Goal: Communication & Community: Ask a question

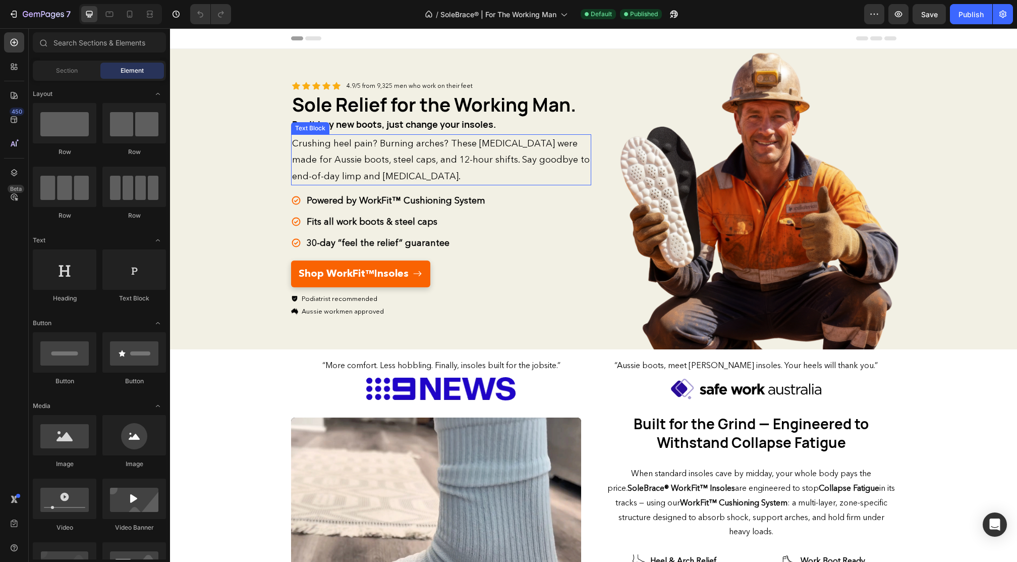
click at [309, 160] on div "Icon Icon Icon Icon Icon Icon List 4.9/5 from 9,325 men who work on their feet …" at bounding box center [441, 199] width 300 height 300
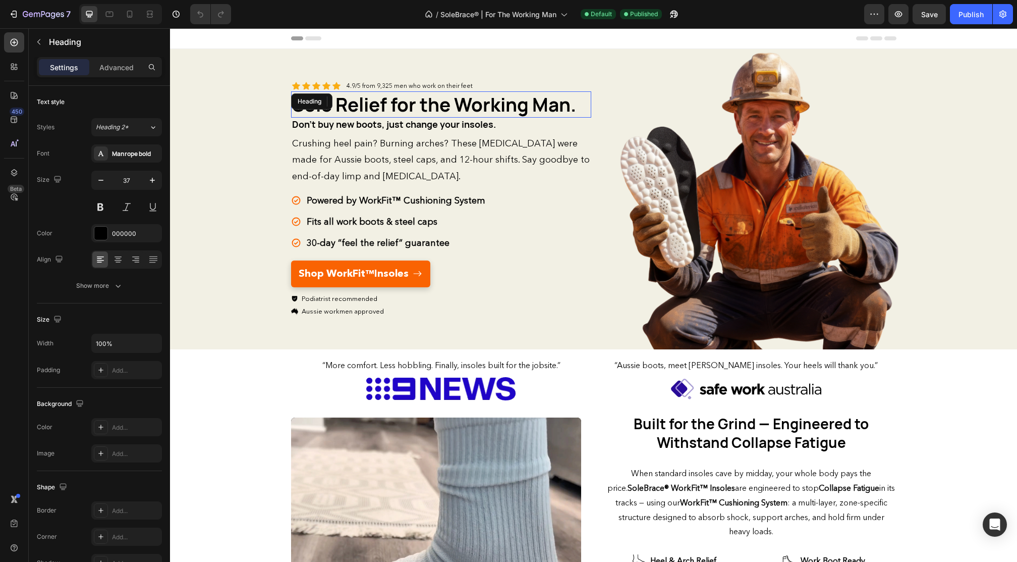
click at [306, 91] on div "Sole Relief for the Working Man. Heading" at bounding box center [441, 104] width 300 height 26
click at [356, 118] on h1 "Sole Relief for the Working Man." at bounding box center [441, 104] width 300 height 26
click at [355, 130] on span "Don't buy new boots, just change your insoles." at bounding box center [394, 124] width 204 height 12
click at [385, 92] on strong "Sole Relief for the Working Man." at bounding box center [434, 104] width 284 height 25
click at [356, 130] on span "Don't buy new boots, just change your insoles." at bounding box center [394, 124] width 204 height 12
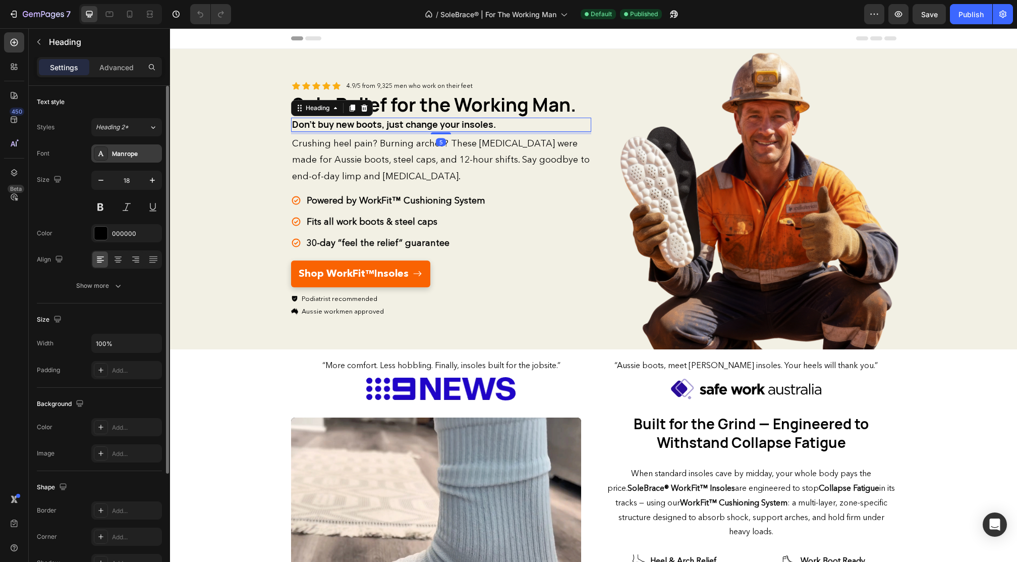
click at [130, 154] on div "Manrope" at bounding box center [135, 153] width 47 height 9
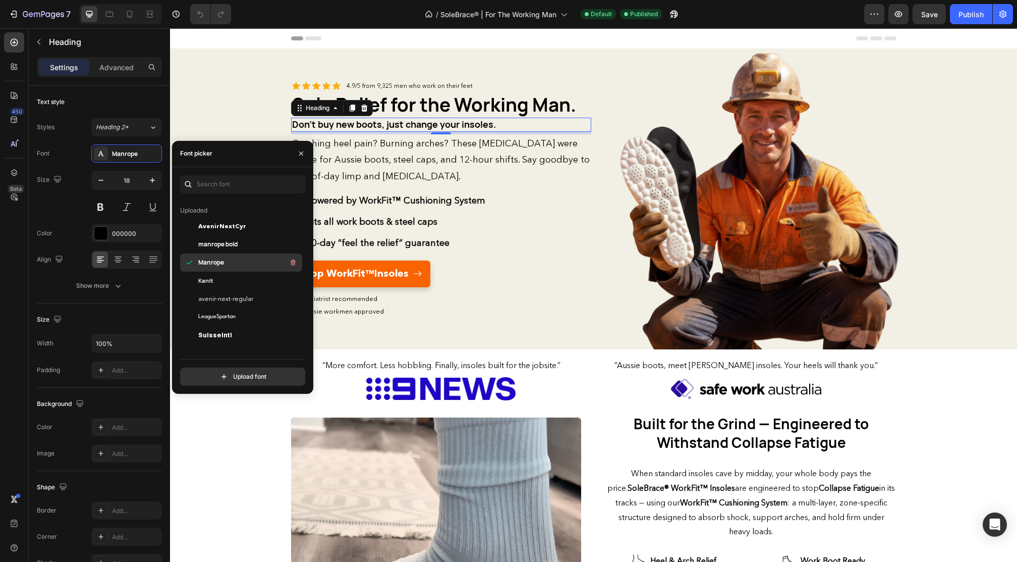
scroll to position [7, 0]
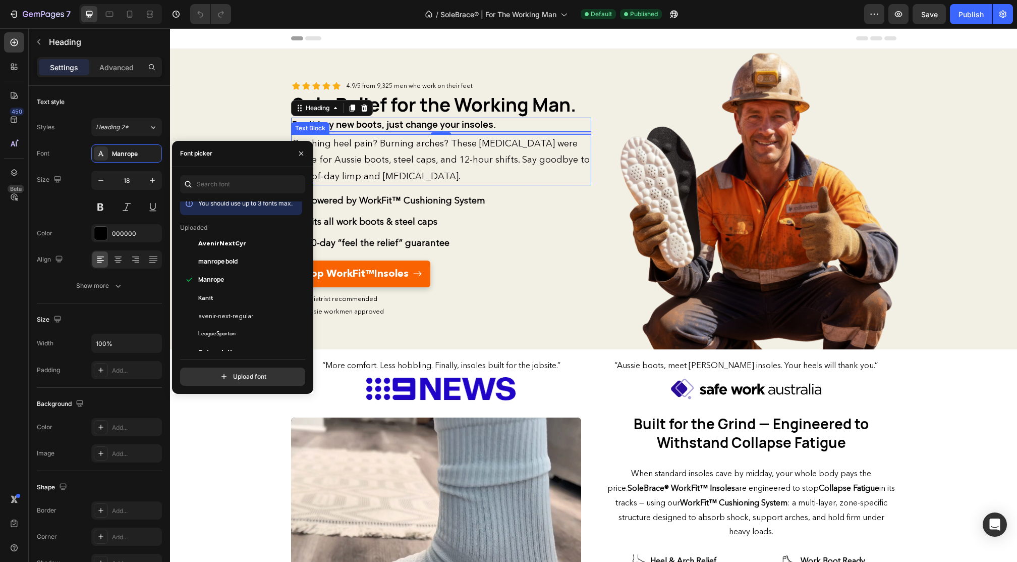
click at [384, 179] on p "Crushing heel pain? Burning arches? These [MEDICAL_DATA] were made for Aussie b…" at bounding box center [441, 159] width 298 height 49
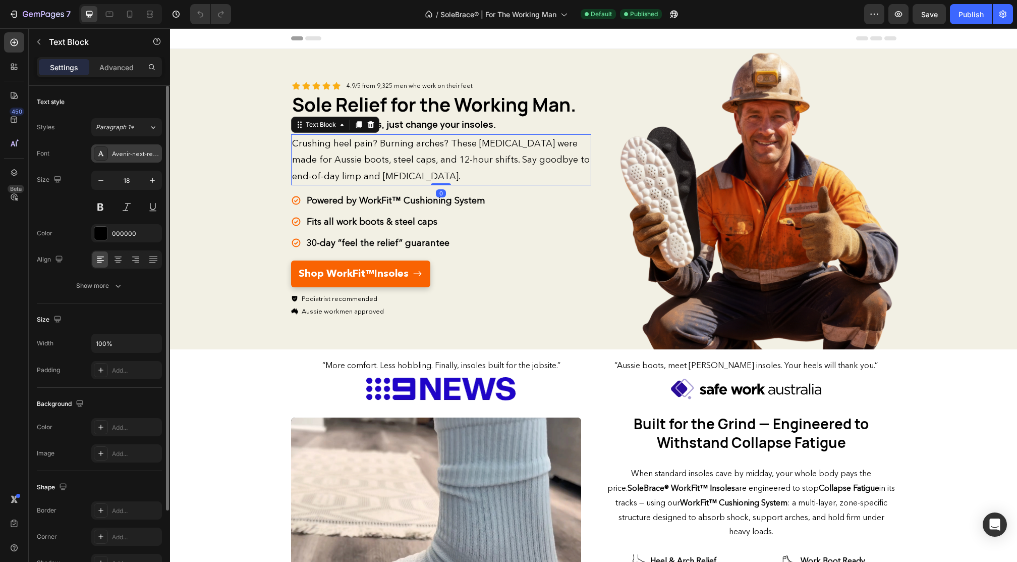
click at [128, 157] on div "Avenir-next-regular" at bounding box center [135, 153] width 47 height 9
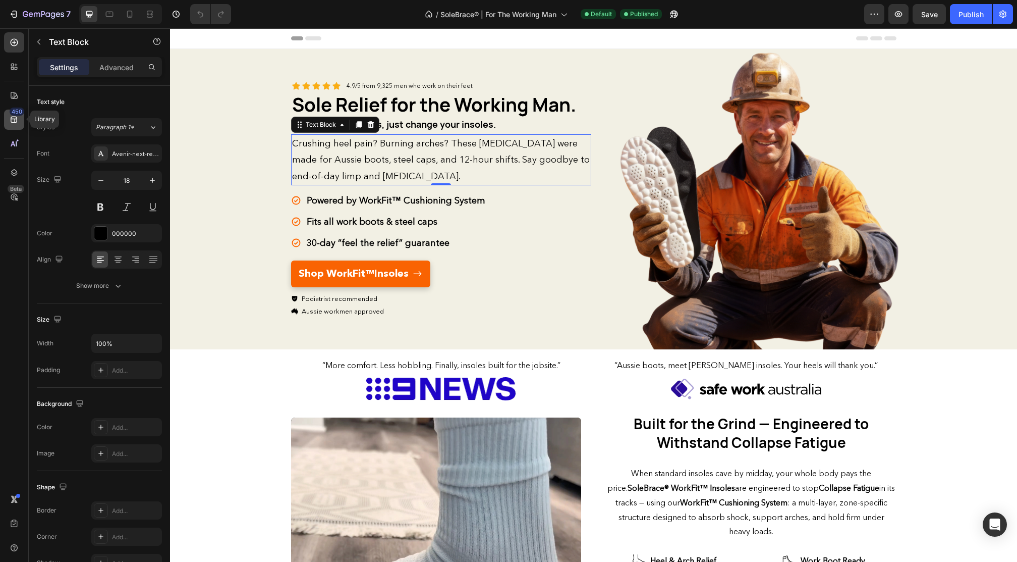
click at [11, 114] on div "450" at bounding box center [17, 111] width 15 height 8
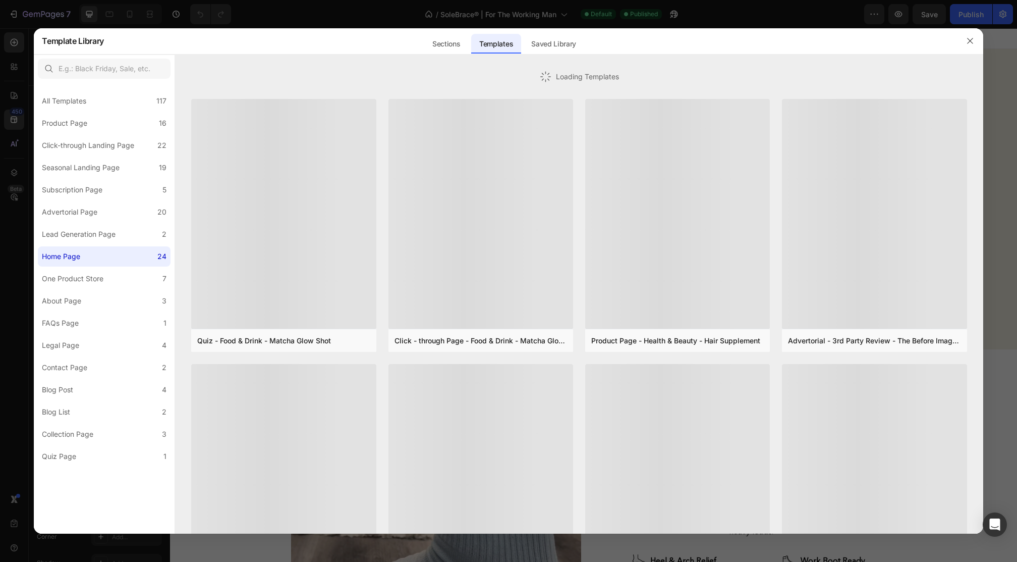
click at [13, 96] on div at bounding box center [508, 281] width 1017 height 562
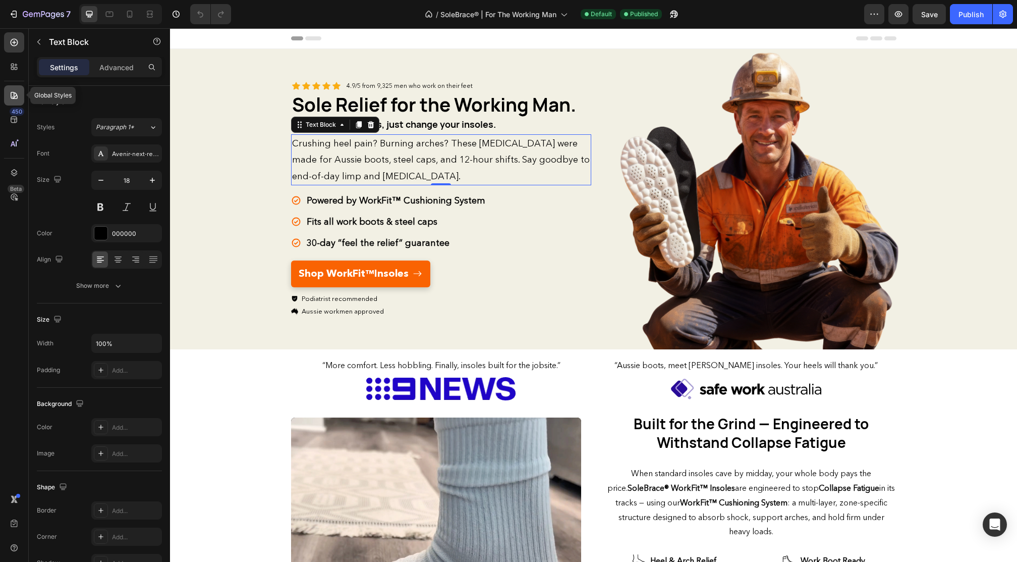
click at [17, 97] on icon at bounding box center [14, 95] width 7 height 7
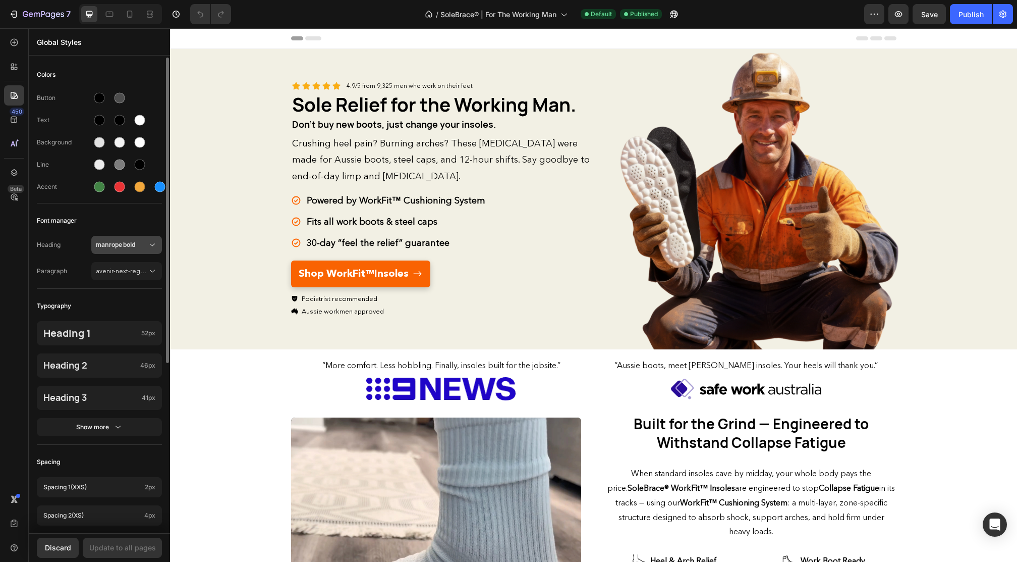
click at [152, 240] on icon at bounding box center [152, 245] width 10 height 10
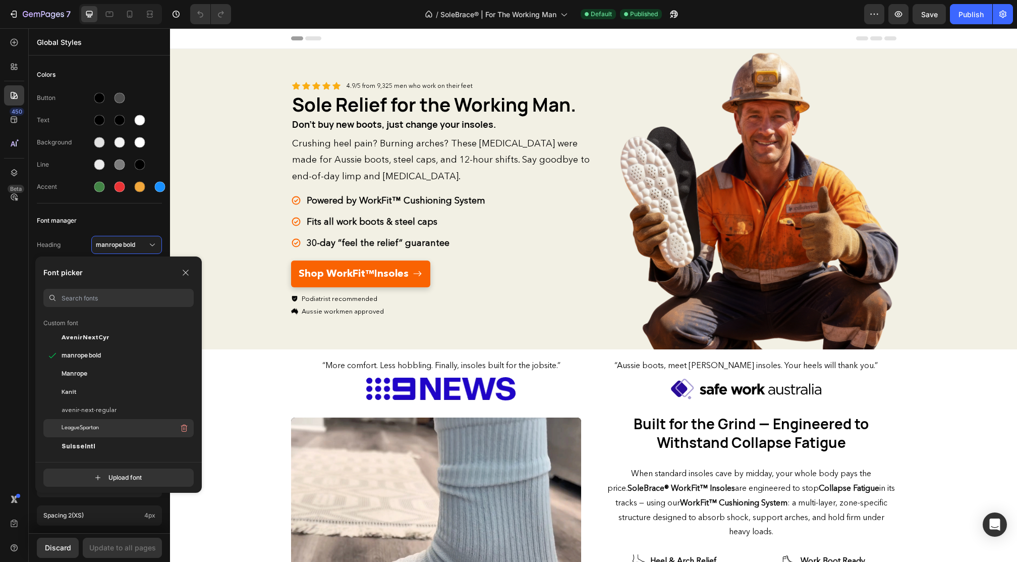
scroll to position [29, 0]
click at [186, 271] on icon "button" at bounding box center [186, 272] width 8 height 8
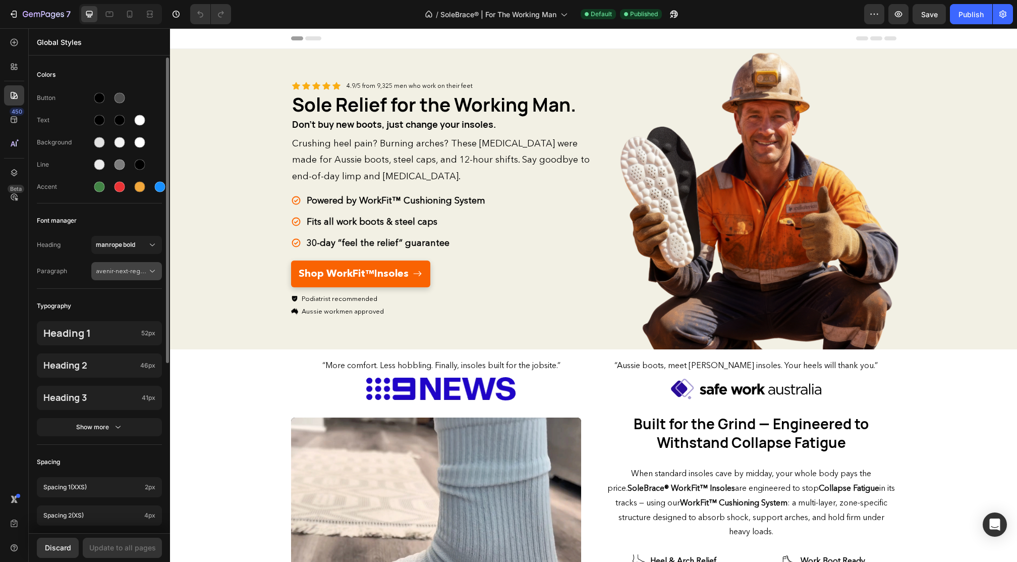
click at [154, 272] on icon at bounding box center [152, 271] width 10 height 10
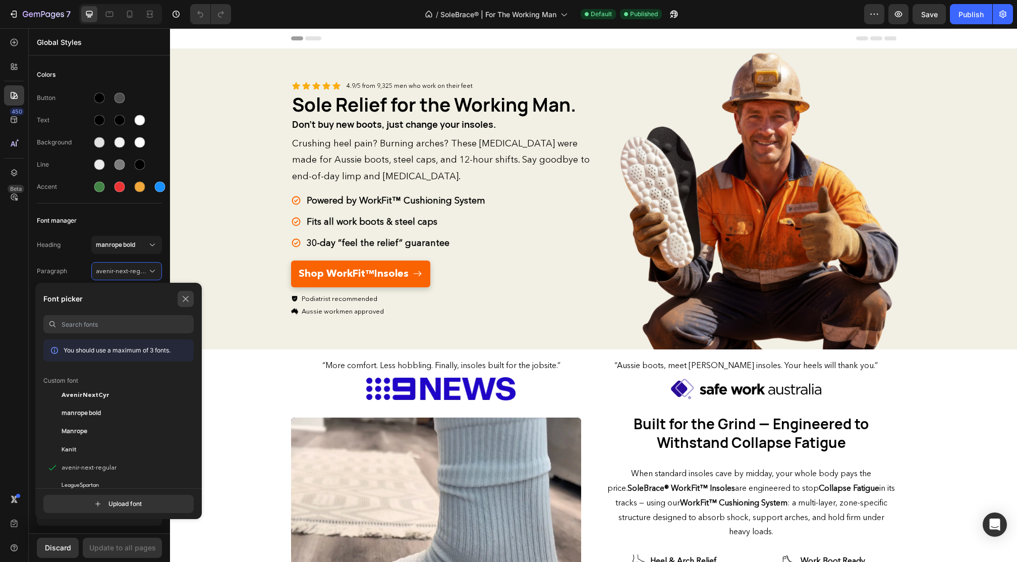
click at [188, 297] on icon "button" at bounding box center [186, 299] width 8 height 8
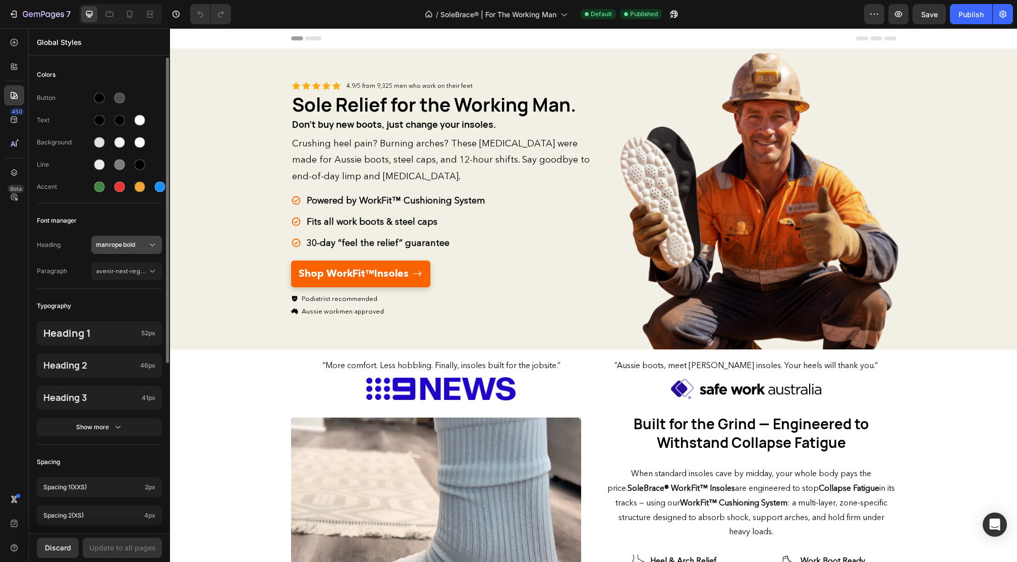
click at [151, 243] on icon at bounding box center [152, 245] width 10 height 10
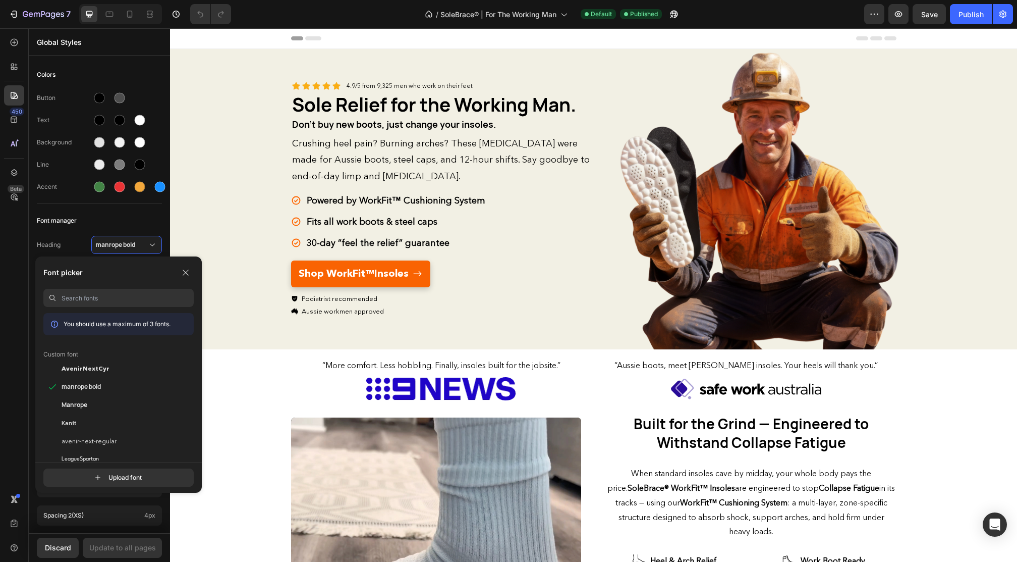
scroll to position [0, 0]
click at [182, 278] on button "button" at bounding box center [186, 272] width 16 height 16
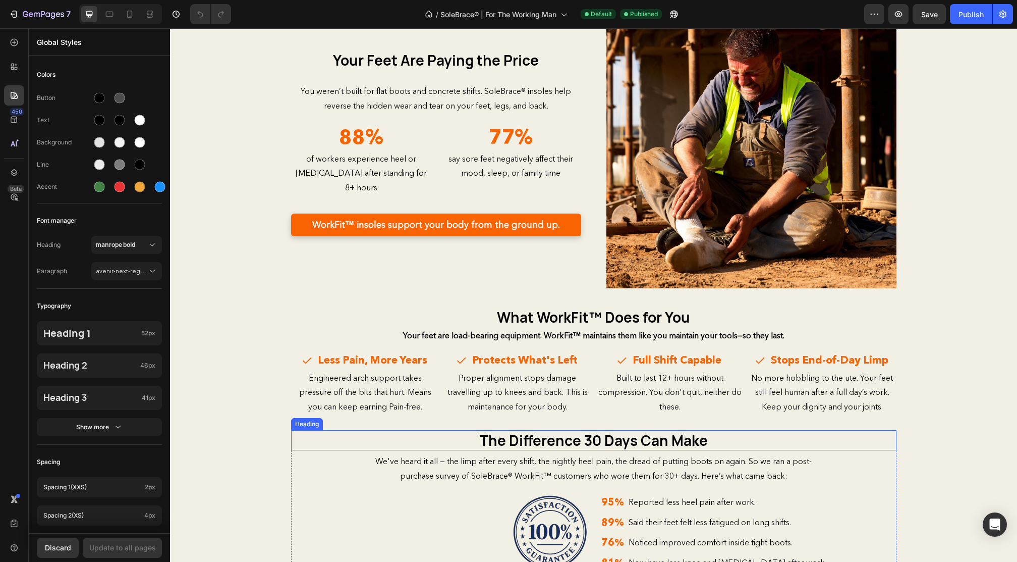
scroll to position [1270, 0]
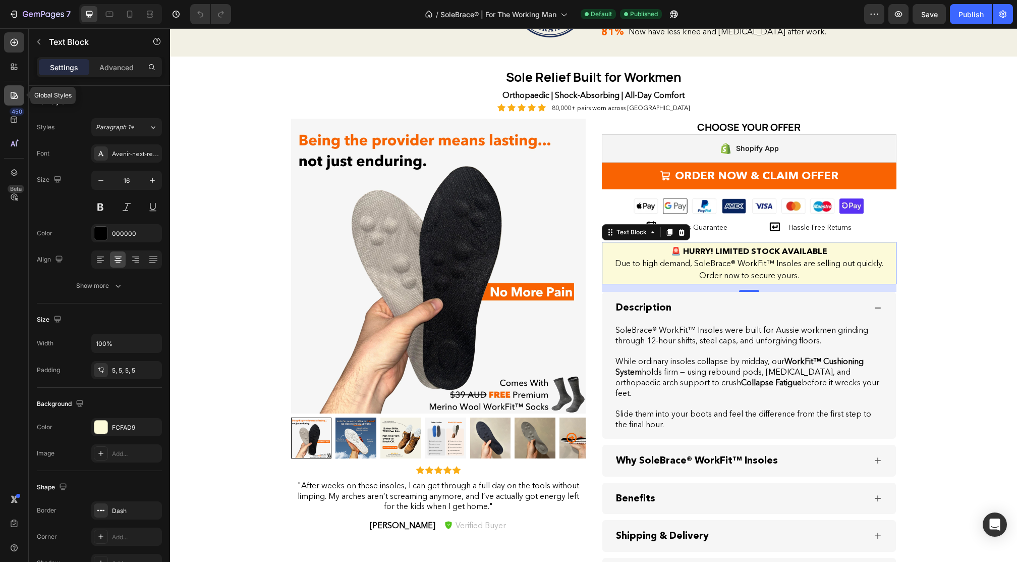
click at [10, 90] on icon at bounding box center [14, 95] width 10 height 10
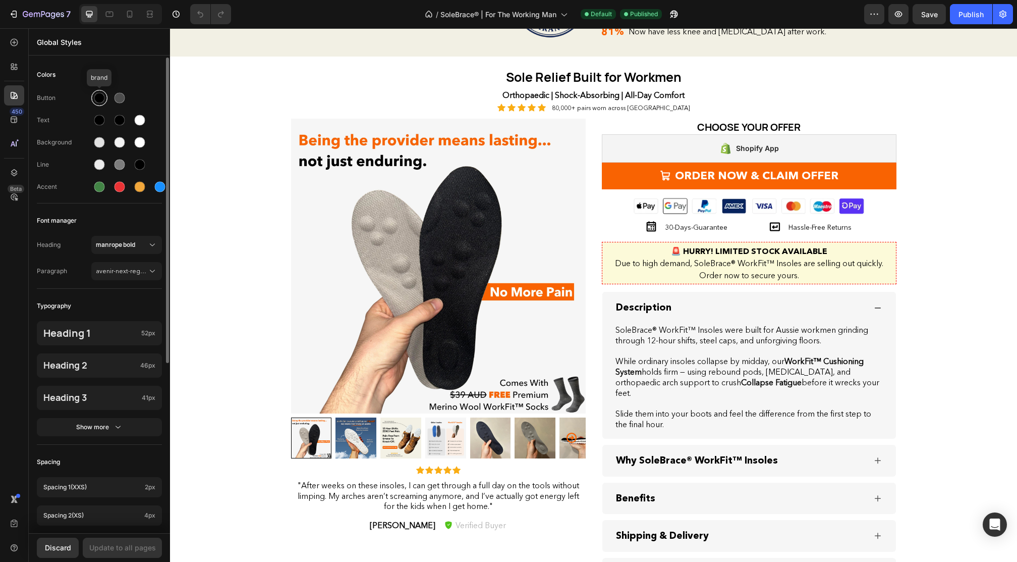
click at [97, 104] on div at bounding box center [99, 98] width 16 height 16
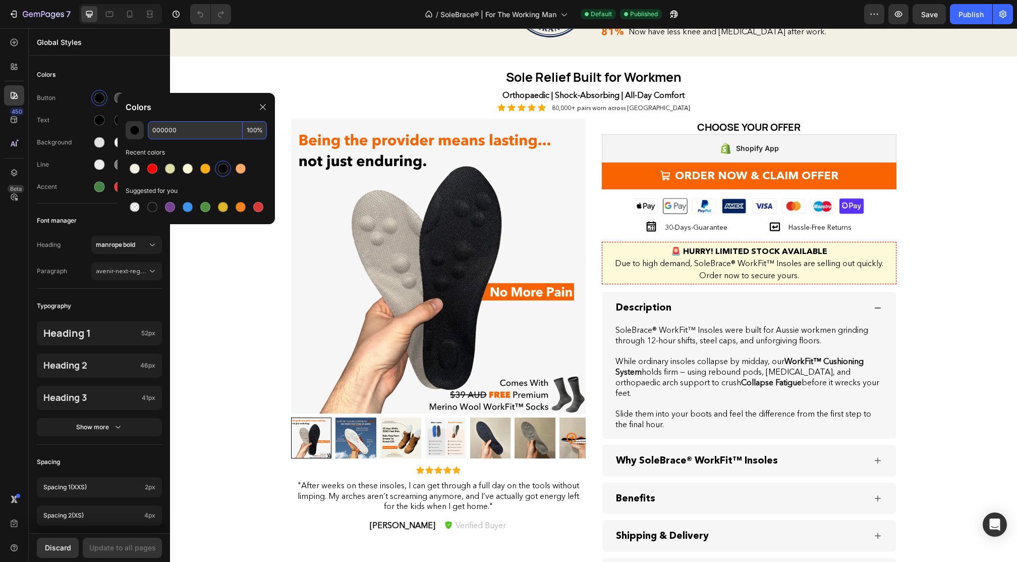
click at [188, 133] on input "000000" at bounding box center [195, 130] width 95 height 18
click at [138, 55] on div "Global Styles" at bounding box center [99, 41] width 141 height 27
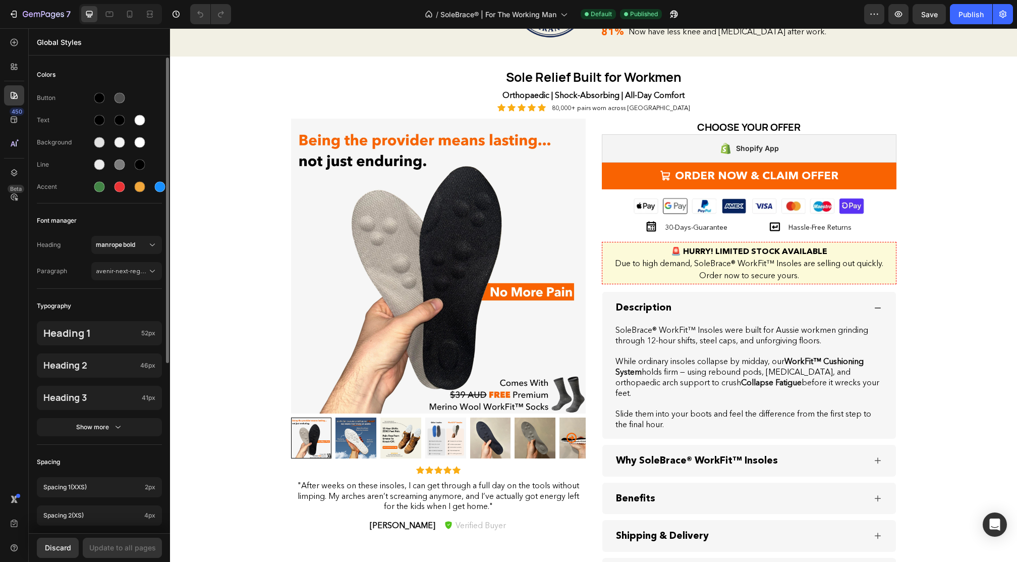
scroll to position [6, 0]
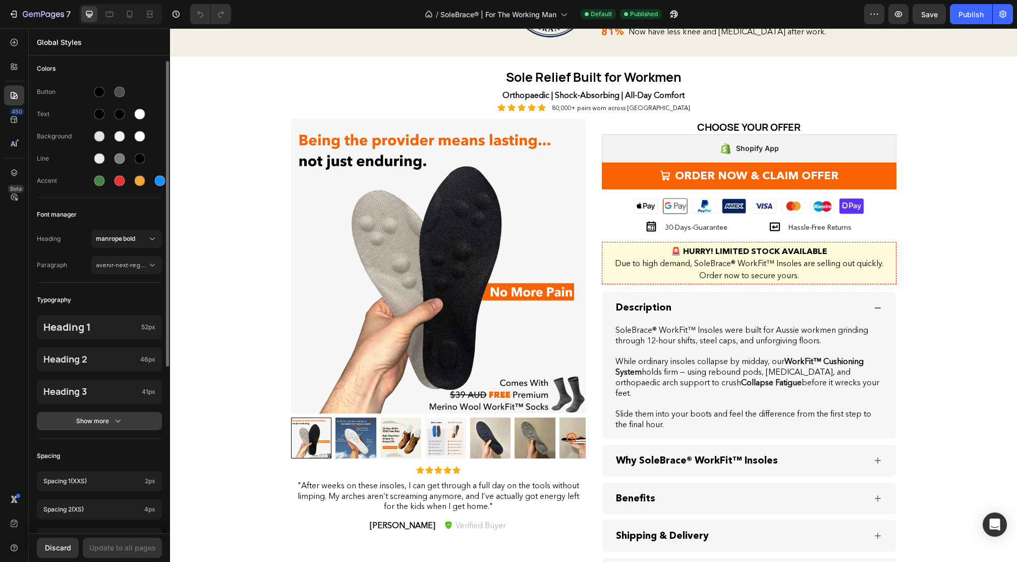
click at [114, 428] on button "Show more" at bounding box center [99, 421] width 125 height 18
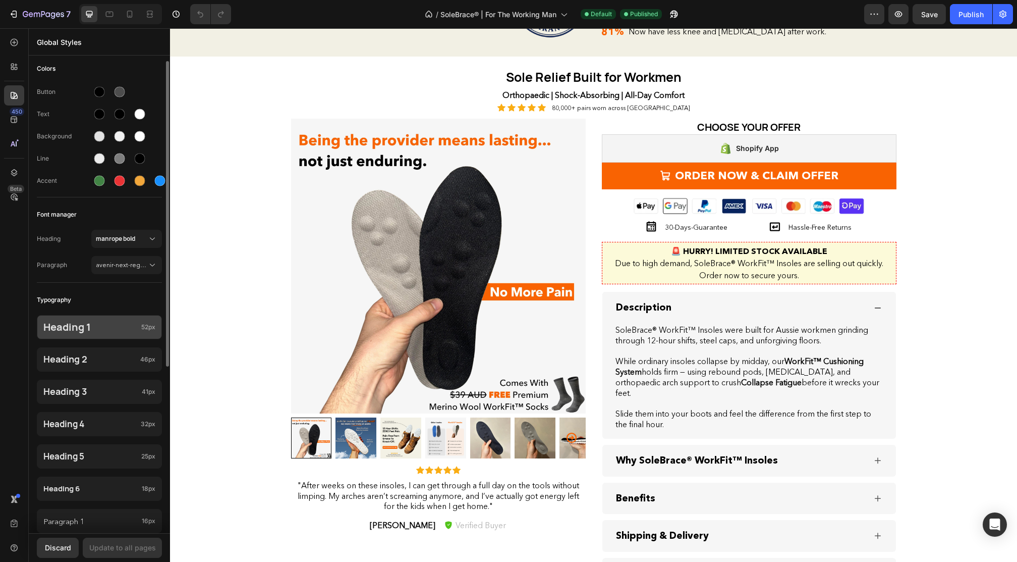
click at [105, 326] on p "Heading 1" at bounding box center [90, 326] width 94 height 13
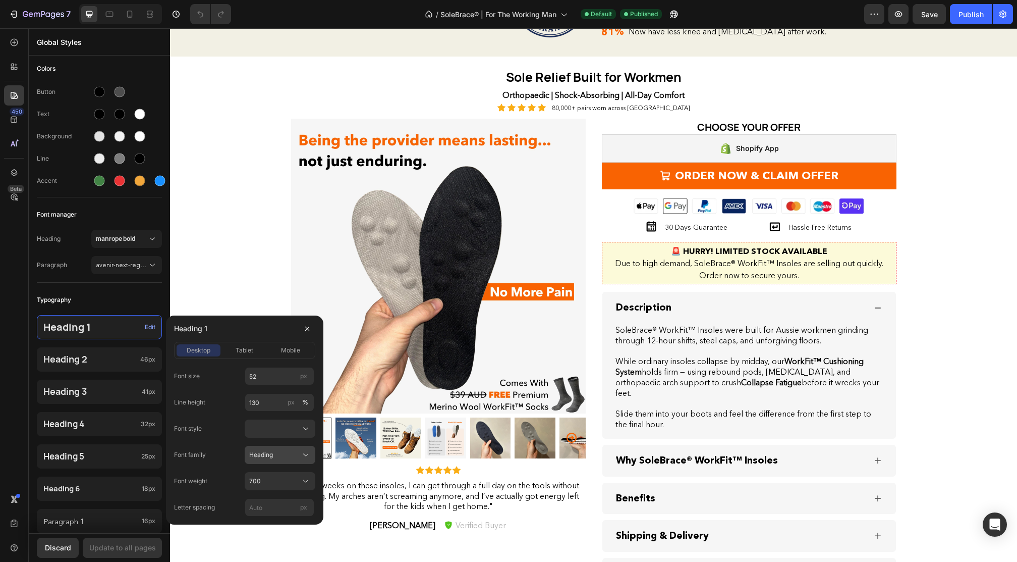
click at [293, 457] on div "Heading" at bounding box center [273, 454] width 49 height 9
click at [253, 352] on div "tablet" at bounding box center [245, 350] width 44 height 9
click at [288, 351] on span "mobile" at bounding box center [290, 350] width 19 height 9
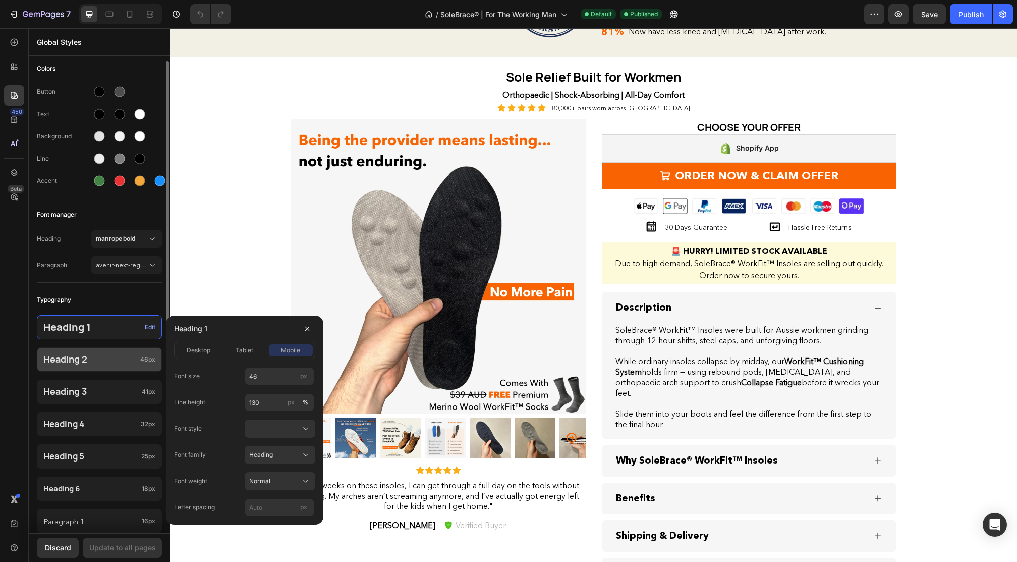
click at [124, 365] on p "Heading 2" at bounding box center [89, 359] width 93 height 12
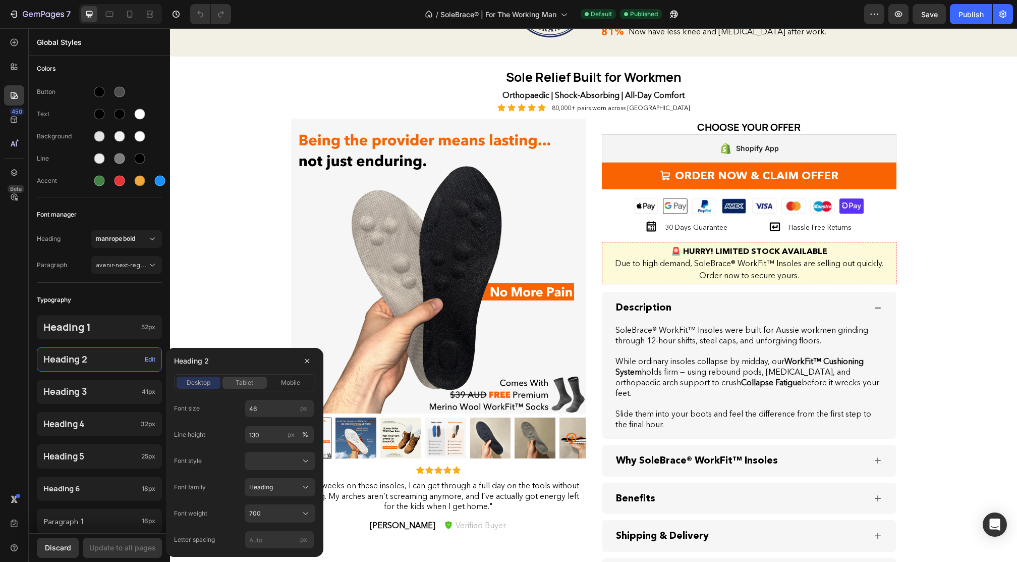
click at [248, 388] on button "tablet" at bounding box center [245, 382] width 44 height 12
click at [286, 383] on span "mobile" at bounding box center [290, 382] width 19 height 9
click at [240, 378] on span "tablet" at bounding box center [245, 382] width 18 height 9
click at [288, 380] on span "mobile" at bounding box center [290, 382] width 19 height 9
click at [257, 378] on div "tablet" at bounding box center [245, 382] width 44 height 9
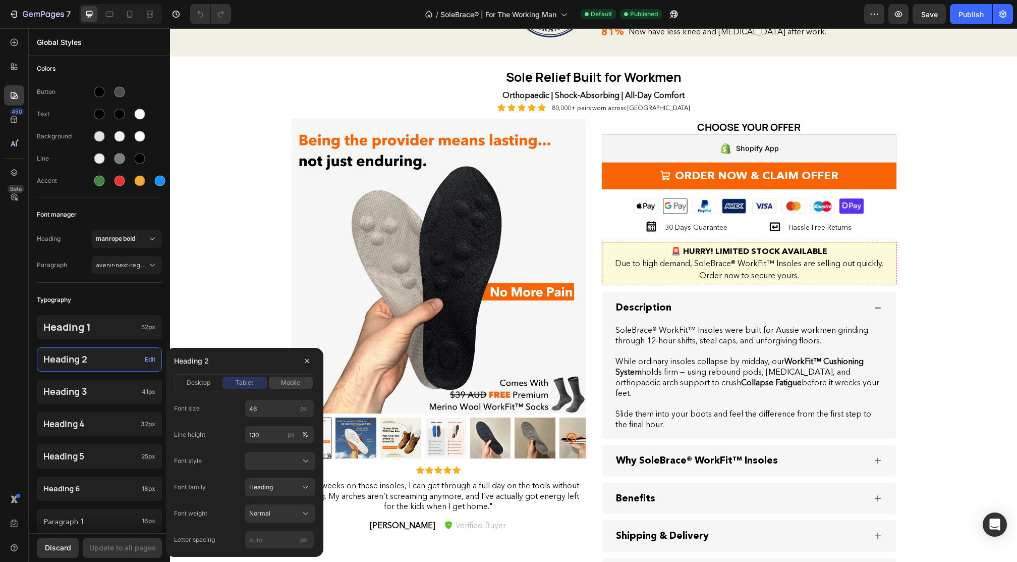
click at [287, 379] on span "mobile" at bounding box center [290, 382] width 19 height 9
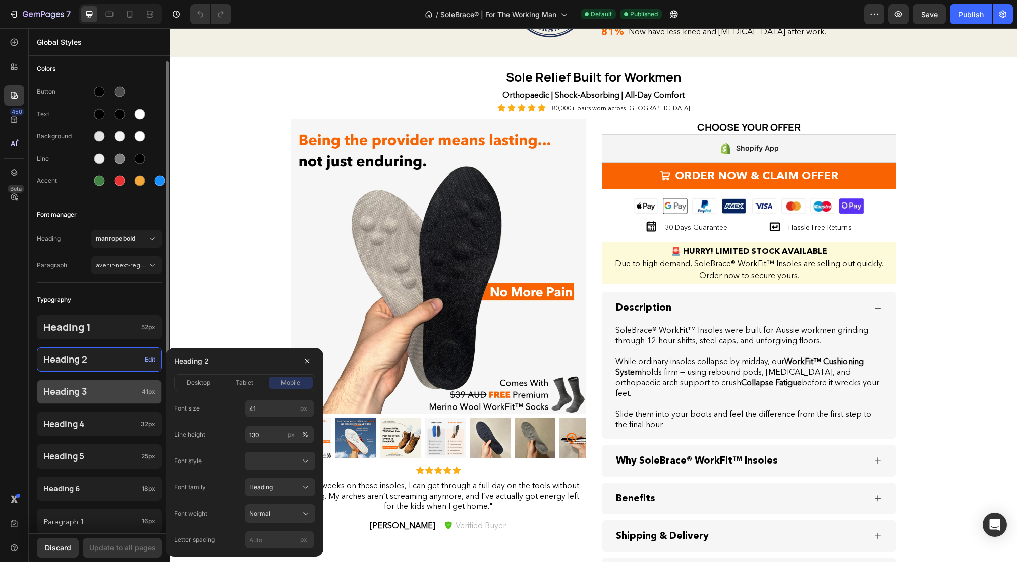
click at [124, 399] on div "Heading 3 41px" at bounding box center [99, 391] width 125 height 24
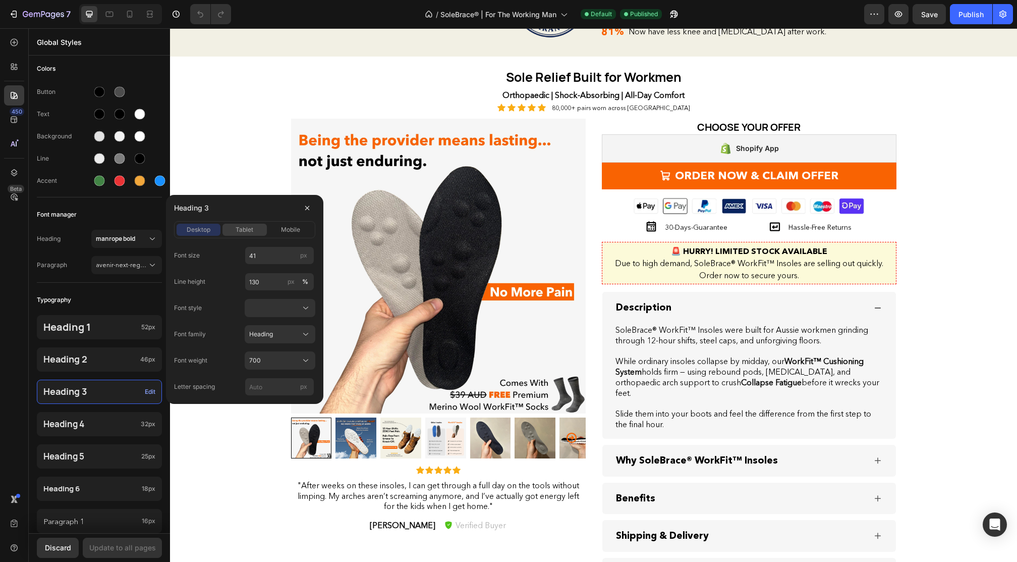
click at [245, 229] on span "tablet" at bounding box center [245, 229] width 18 height 9
click at [283, 229] on span "mobile" at bounding box center [290, 229] width 19 height 9
click at [243, 228] on span "tablet" at bounding box center [245, 229] width 18 height 9
click at [210, 229] on span "desktop" at bounding box center [199, 229] width 24 height 9
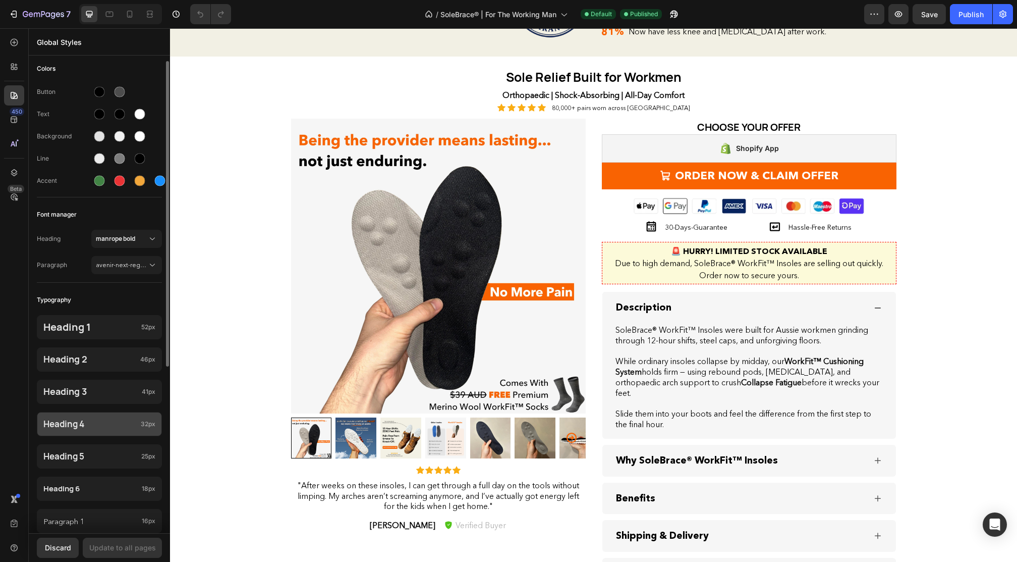
click at [128, 432] on div "Heading 4 32px" at bounding box center [99, 424] width 125 height 24
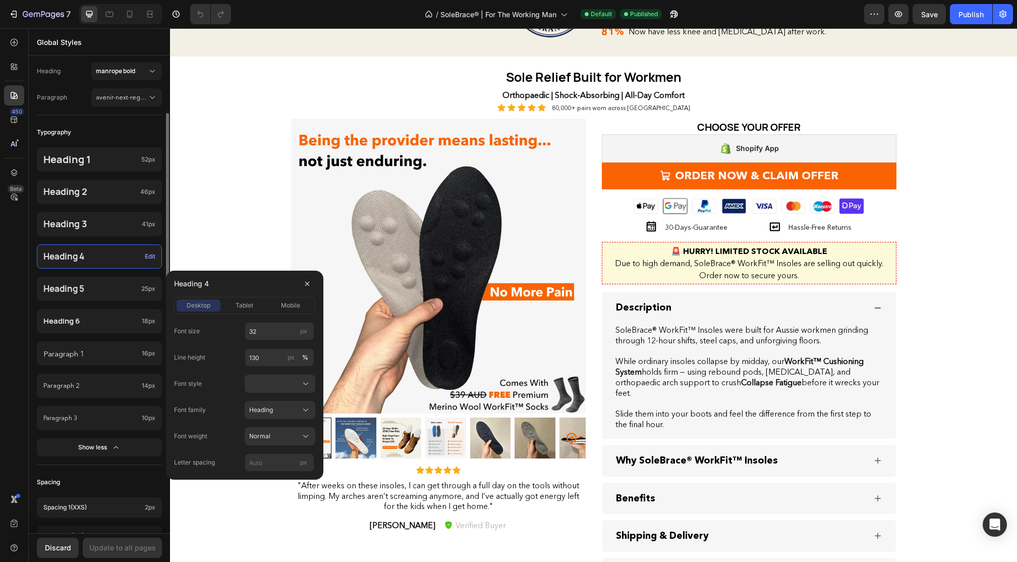
scroll to position [180, 0]
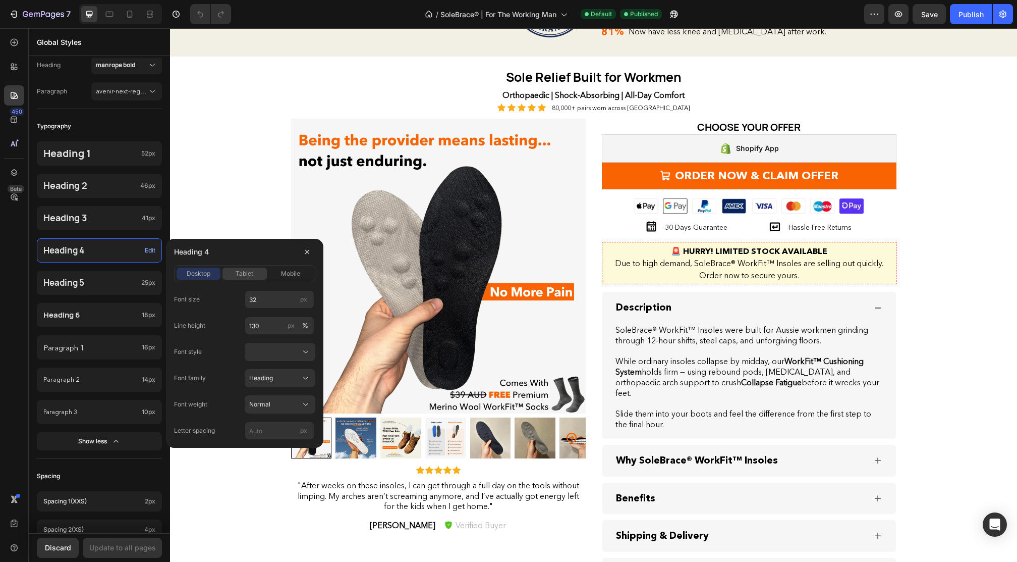
click at [251, 271] on span "tablet" at bounding box center [245, 273] width 18 height 9
click at [279, 271] on div "mobile" at bounding box center [291, 273] width 44 height 9
click at [241, 273] on span "tablet" at bounding box center [245, 273] width 18 height 9
click at [209, 276] on span "desktop" at bounding box center [199, 273] width 24 height 9
click at [244, 279] on button "tablet" at bounding box center [245, 273] width 44 height 12
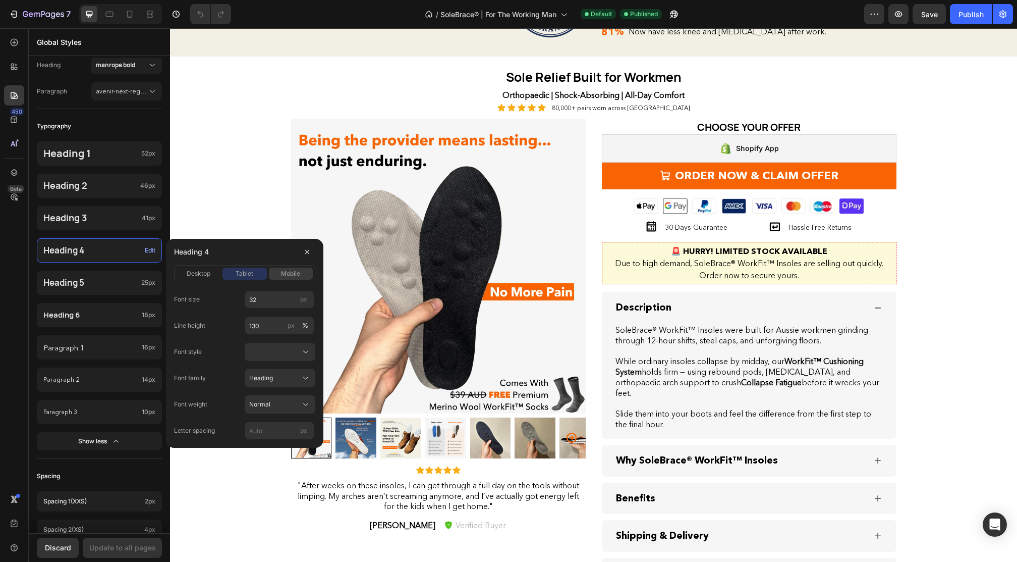
click at [287, 275] on span "mobile" at bounding box center [290, 273] width 19 height 9
click at [233, 264] on div "Heading 4" at bounding box center [244, 252] width 141 height 26
click at [233, 270] on div "tablet" at bounding box center [245, 273] width 44 height 9
click at [208, 273] on span "desktop" at bounding box center [199, 273] width 24 height 9
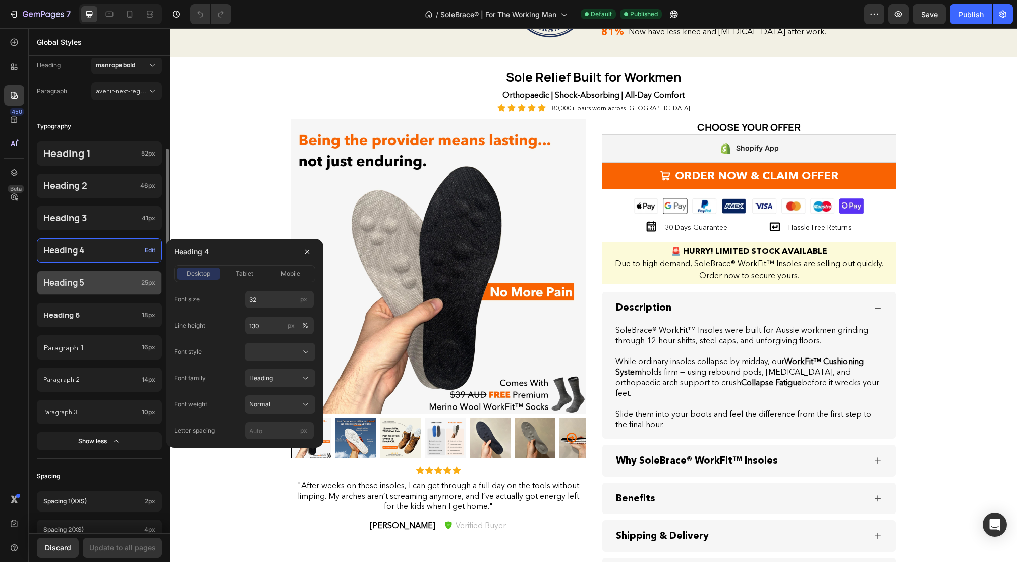
click at [124, 292] on div "Heading 5 25px" at bounding box center [99, 282] width 125 height 24
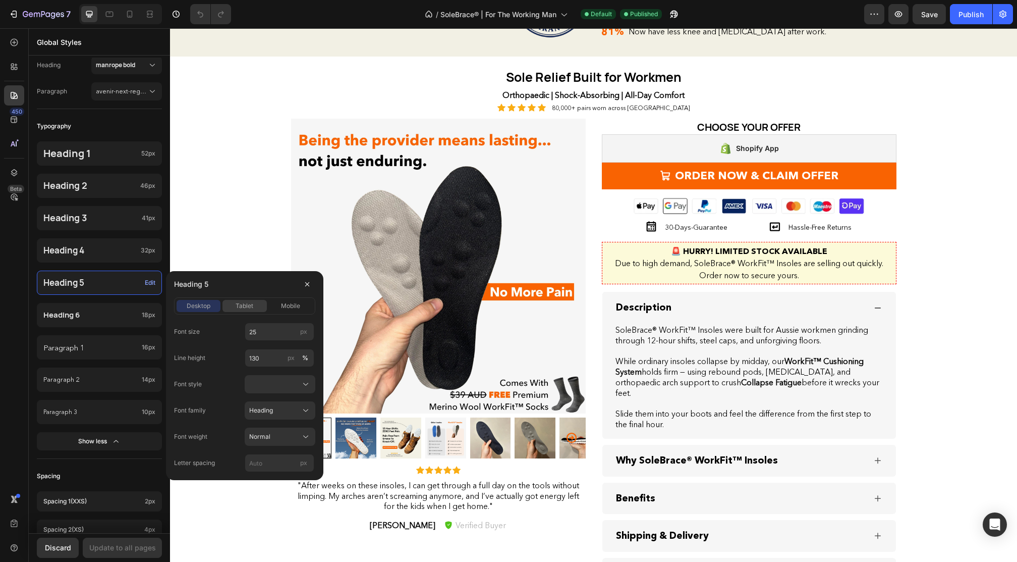
click at [239, 305] on span "tablet" at bounding box center [245, 305] width 18 height 9
click at [281, 308] on span "mobile" at bounding box center [290, 305] width 19 height 9
click at [234, 303] on div "tablet" at bounding box center [245, 305] width 44 height 9
click at [204, 305] on span "desktop" at bounding box center [199, 305] width 24 height 9
click at [293, 415] on div "Heading" at bounding box center [280, 410] width 62 height 10
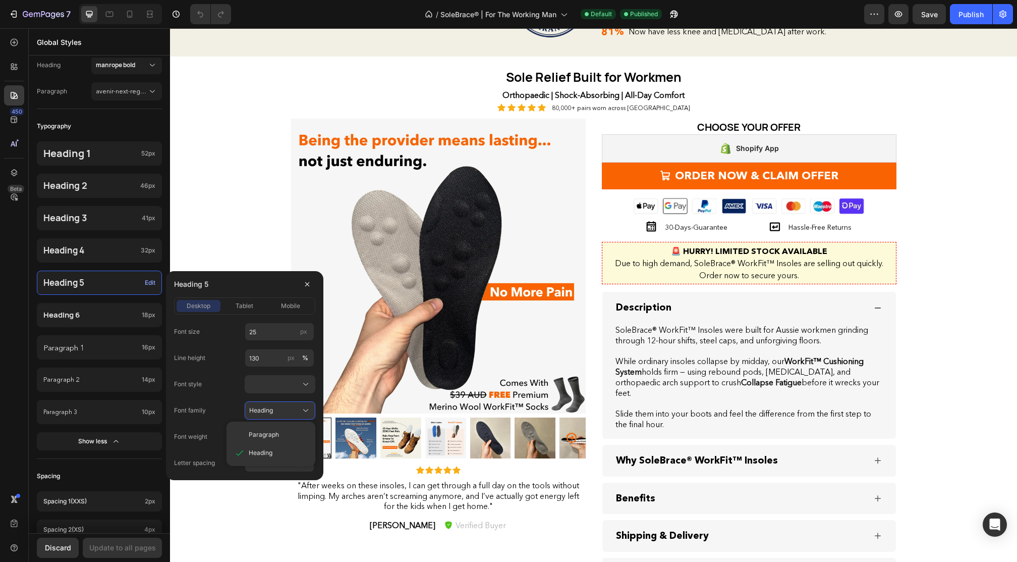
click at [253, 293] on div "Heading 5" at bounding box center [244, 284] width 141 height 26
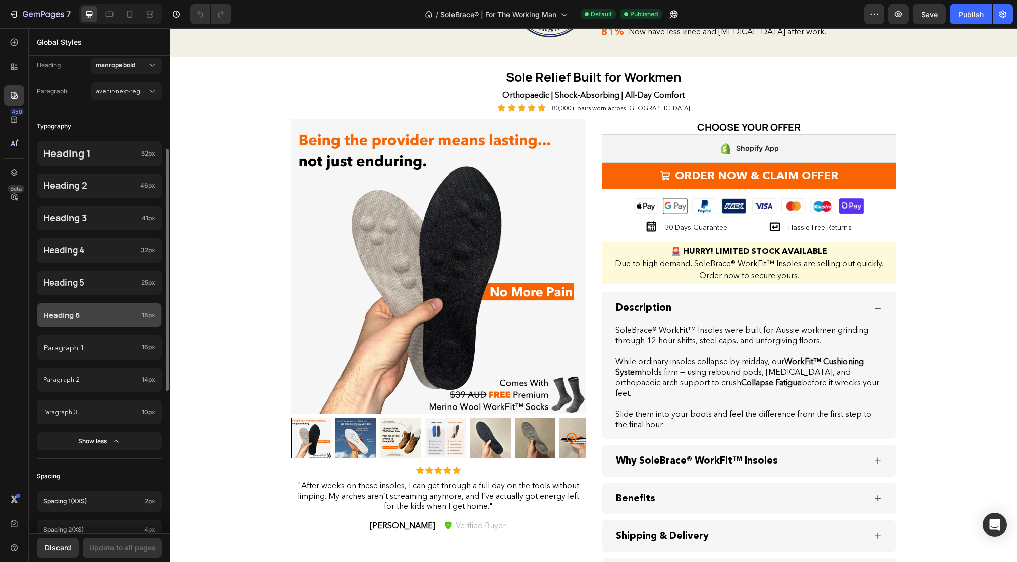
click at [121, 311] on p "Heading 6" at bounding box center [90, 315] width 94 height 10
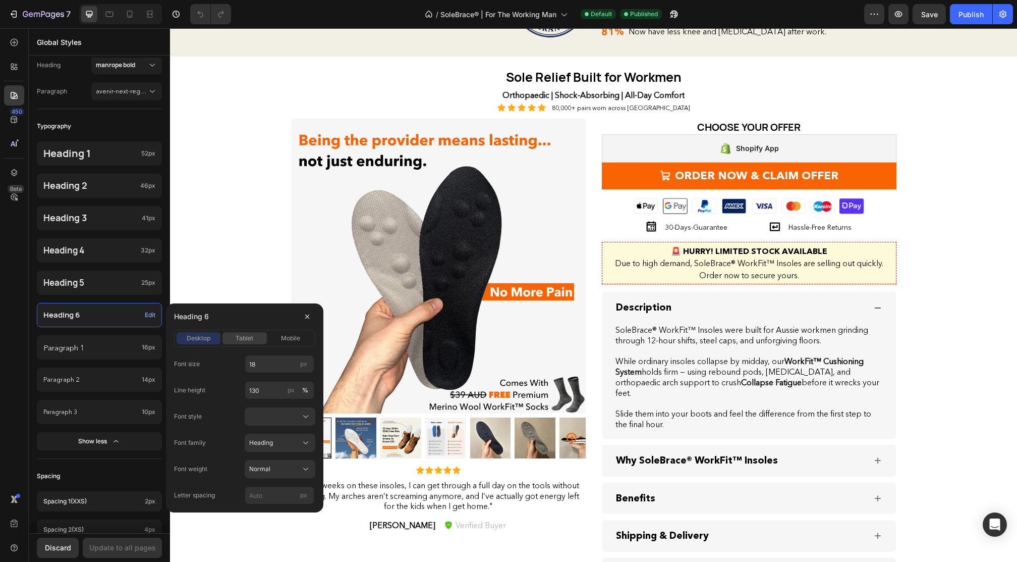
click at [248, 339] on span "tablet" at bounding box center [245, 338] width 18 height 9
click at [270, 339] on div "mobile" at bounding box center [291, 338] width 44 height 9
click at [236, 340] on span "tablet" at bounding box center [245, 338] width 18 height 9
click at [211, 341] on div "desktop" at bounding box center [199, 338] width 44 height 9
click at [108, 345] on p "Paragraph 1" at bounding box center [90, 348] width 94 height 14
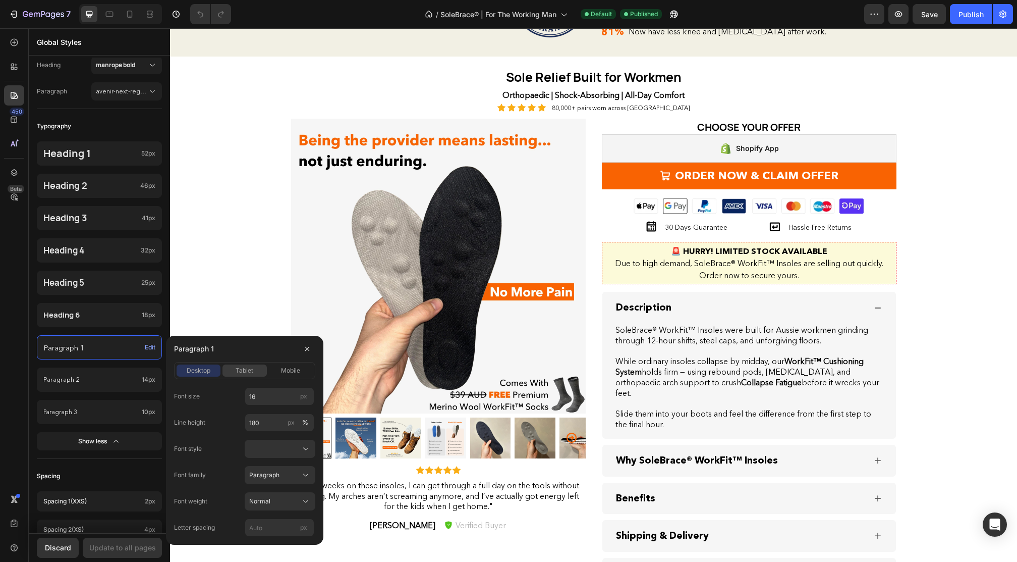
click at [251, 368] on span "tablet" at bounding box center [245, 370] width 18 height 9
click at [277, 369] on div "mobile" at bounding box center [291, 370] width 44 height 9
click at [236, 368] on span "tablet" at bounding box center [245, 370] width 18 height 9
click at [201, 368] on span "desktop" at bounding box center [199, 370] width 24 height 9
click at [243, 368] on span "tablet" at bounding box center [245, 370] width 18 height 9
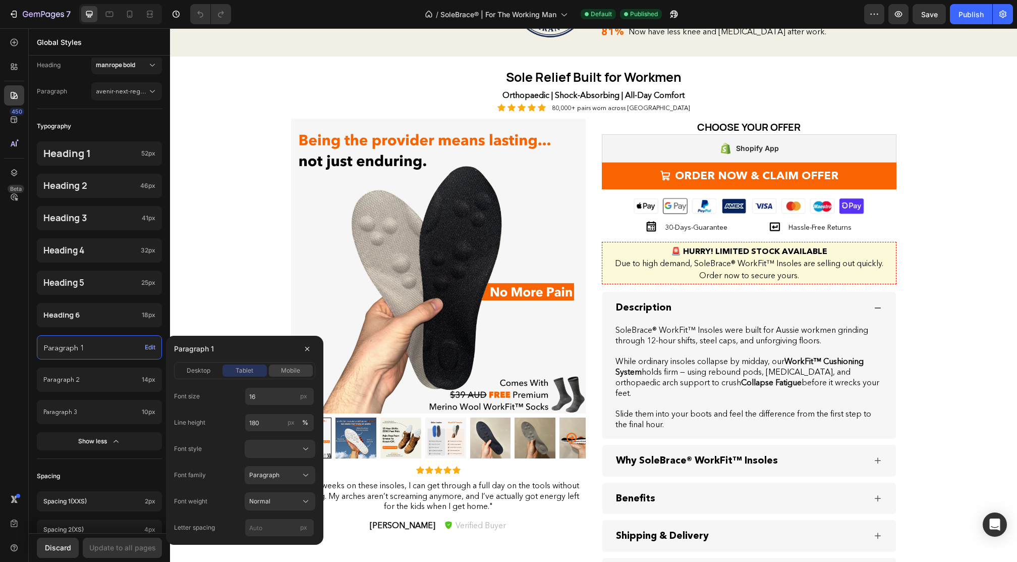
click at [279, 368] on div "mobile" at bounding box center [291, 370] width 44 height 9
click at [245, 361] on div "Paragraph 1" at bounding box center [244, 349] width 141 height 26
click at [245, 367] on span "tablet" at bounding box center [245, 370] width 18 height 9
click at [209, 370] on span "desktop" at bounding box center [199, 370] width 24 height 9
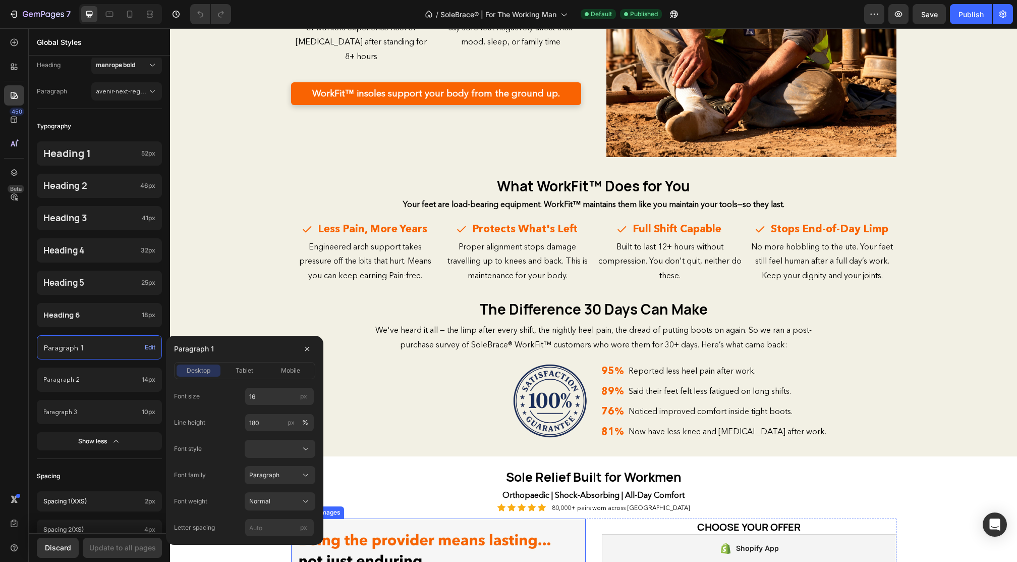
scroll to position [856, 0]
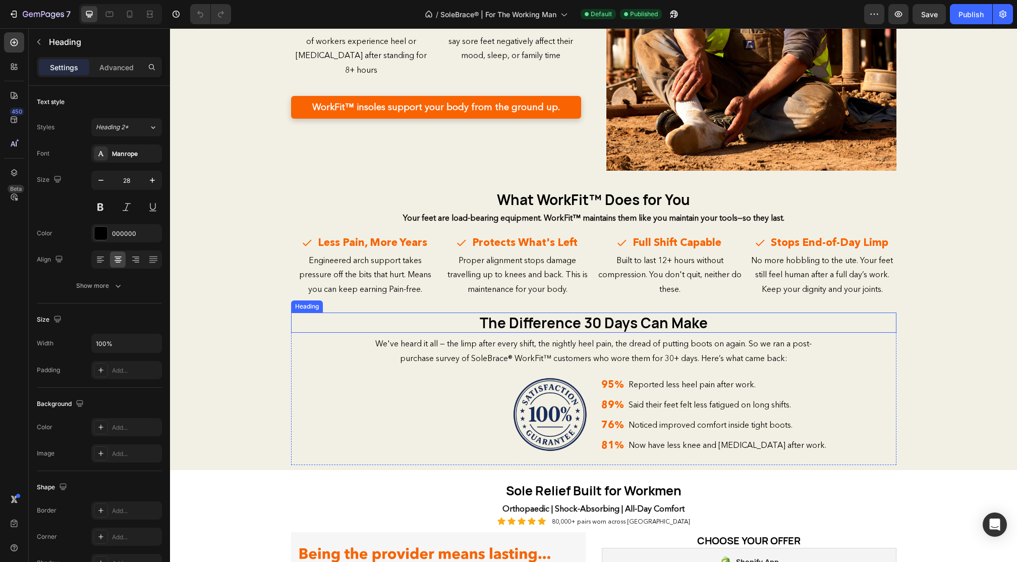
click at [304, 307] on div "Heading" at bounding box center [307, 306] width 32 height 12
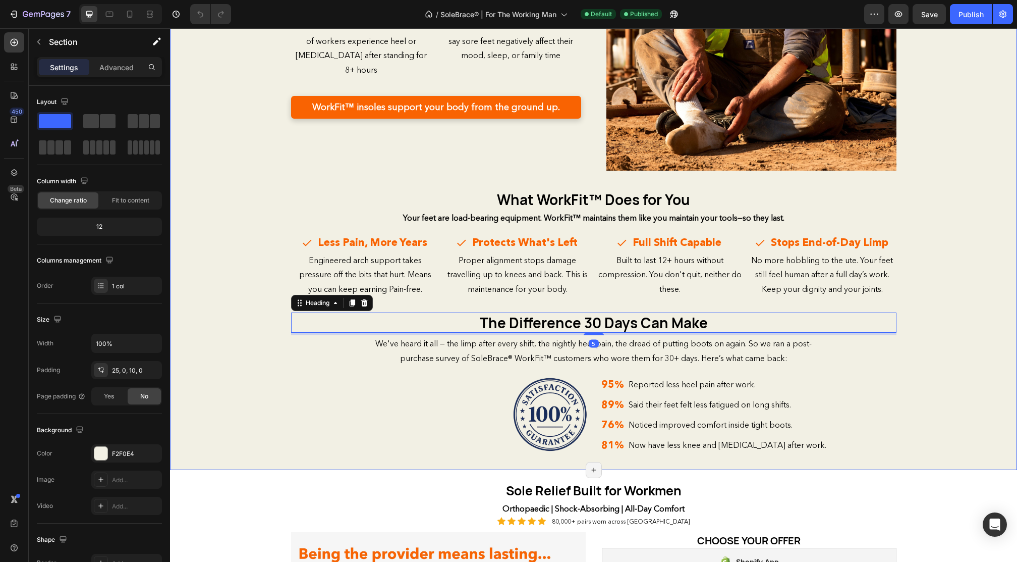
click at [215, 276] on div "Image Your Feet Are Paying the Price Heading You weren’t built for flat boots a…" at bounding box center [593, 172] width 847 height 584
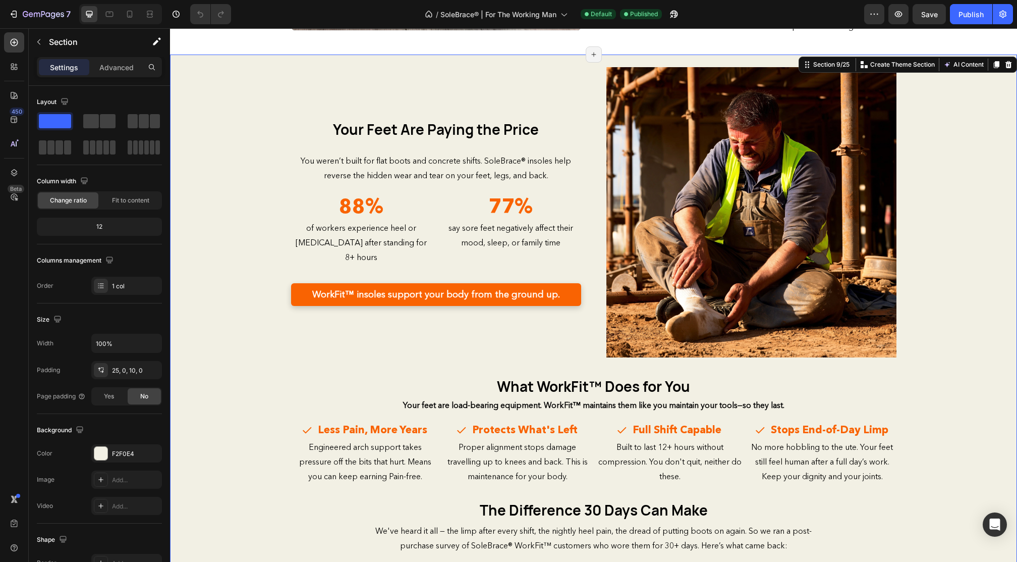
scroll to position [677, 0]
click at [15, 126] on div "450" at bounding box center [14, 119] width 20 height 20
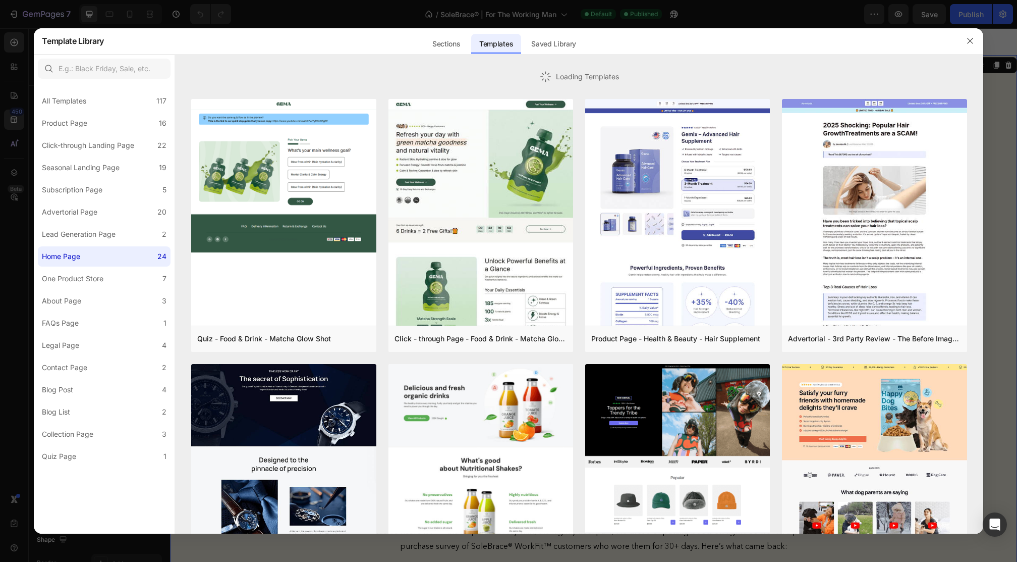
click at [10, 96] on div at bounding box center [508, 281] width 1017 height 562
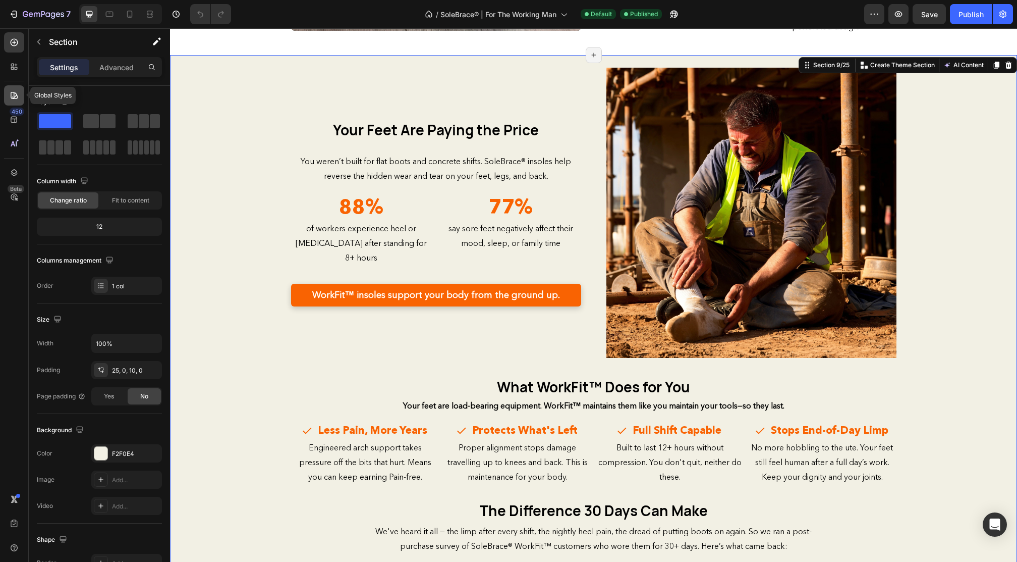
click at [11, 96] on icon at bounding box center [14, 95] width 10 height 10
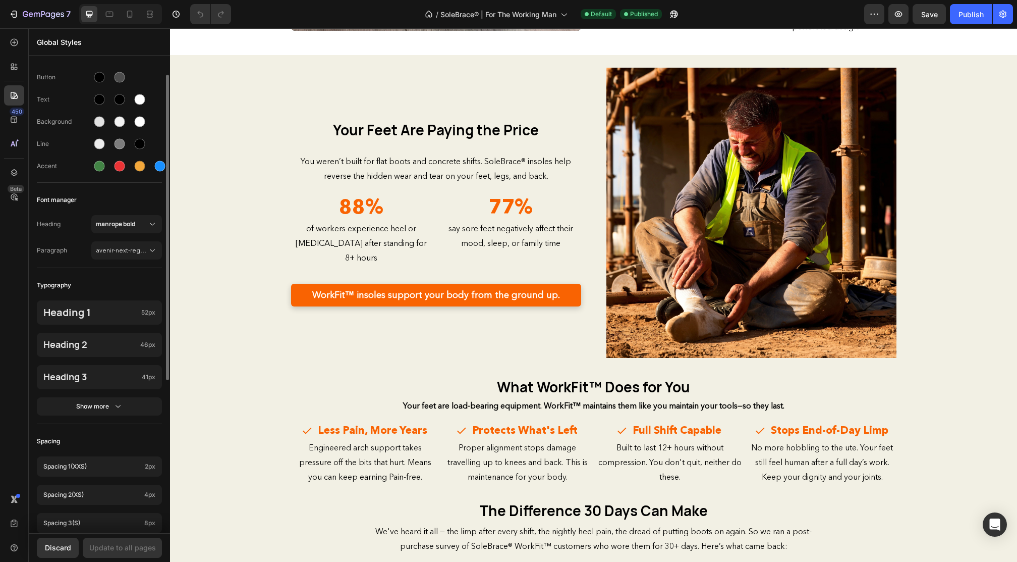
scroll to position [28, 0]
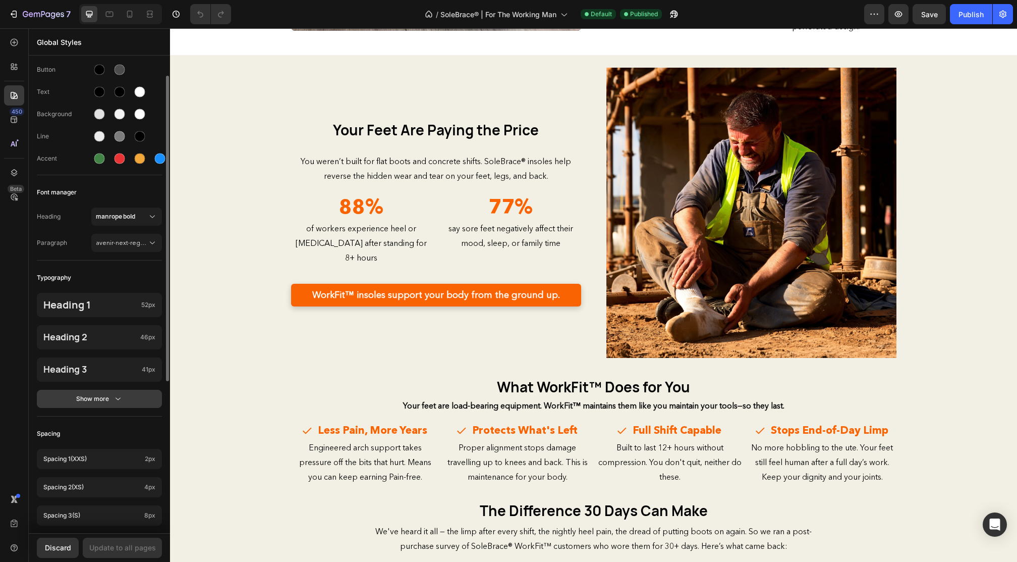
click at [87, 407] on button "Show more" at bounding box center [99, 399] width 125 height 18
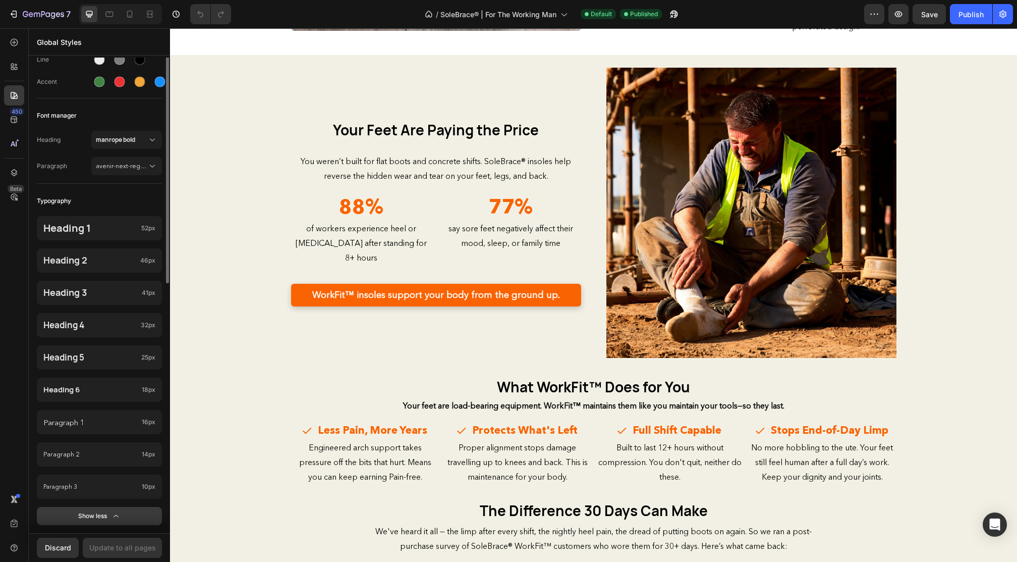
scroll to position [116, 0]
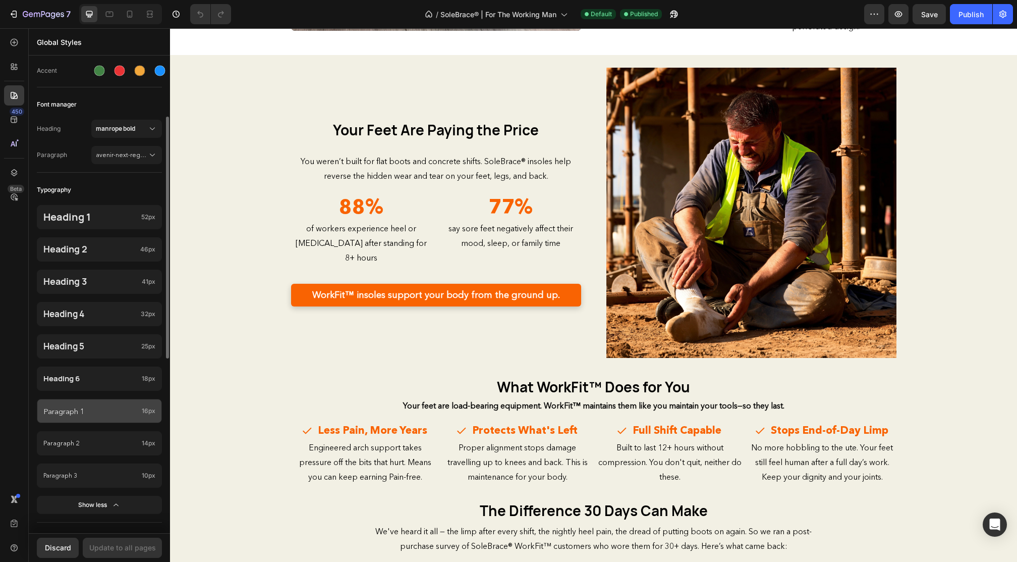
click at [108, 419] on div "Paragraph 1 16px" at bounding box center [99, 411] width 125 height 24
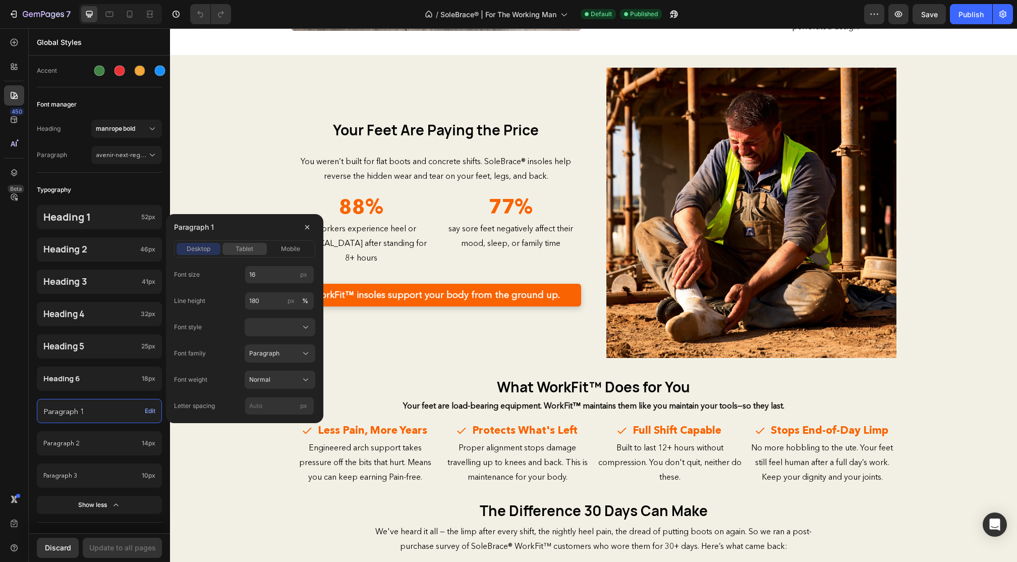
click at [247, 245] on span "tablet" at bounding box center [245, 248] width 18 height 9
click at [272, 246] on div "mobile" at bounding box center [291, 248] width 44 height 9
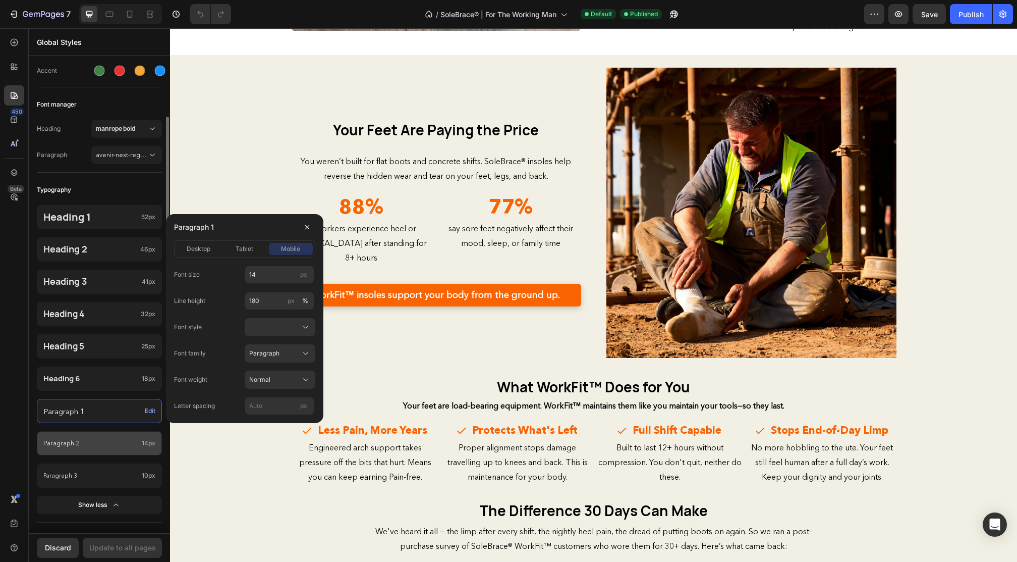
click at [111, 443] on p "Paragraph 2" at bounding box center [90, 443] width 94 height 12
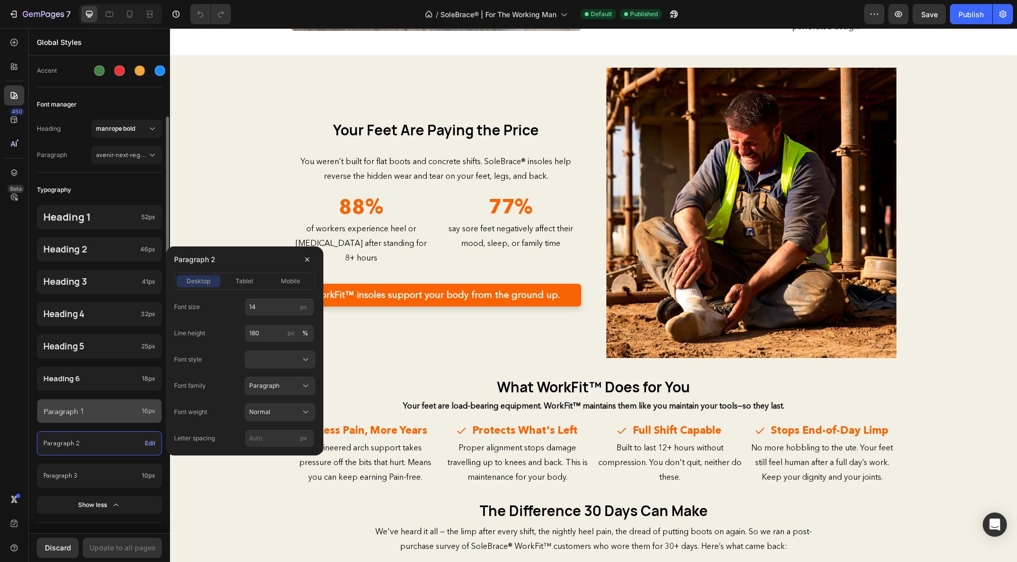
click at [117, 412] on p "Paragraph 1" at bounding box center [90, 411] width 94 height 14
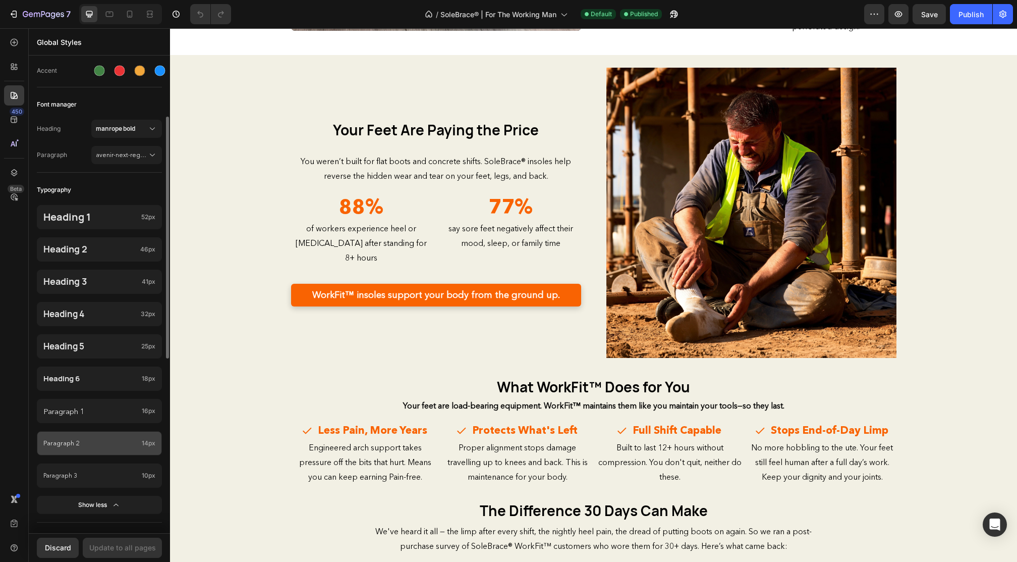
click at [105, 442] on p "Paragraph 2" at bounding box center [90, 443] width 94 height 12
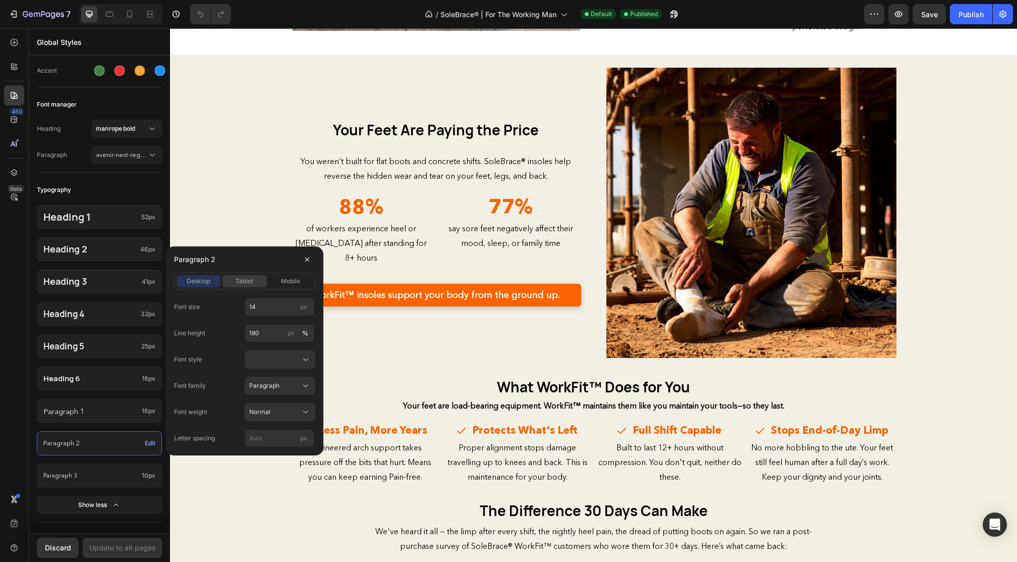
click at [231, 285] on button "tablet" at bounding box center [245, 281] width 44 height 12
click at [286, 283] on span "mobile" at bounding box center [290, 281] width 19 height 9
click at [210, 283] on span "desktop" at bounding box center [199, 281] width 24 height 9
click at [245, 279] on span "tablet" at bounding box center [245, 281] width 18 height 9
click at [291, 277] on span "mobile" at bounding box center [290, 281] width 19 height 9
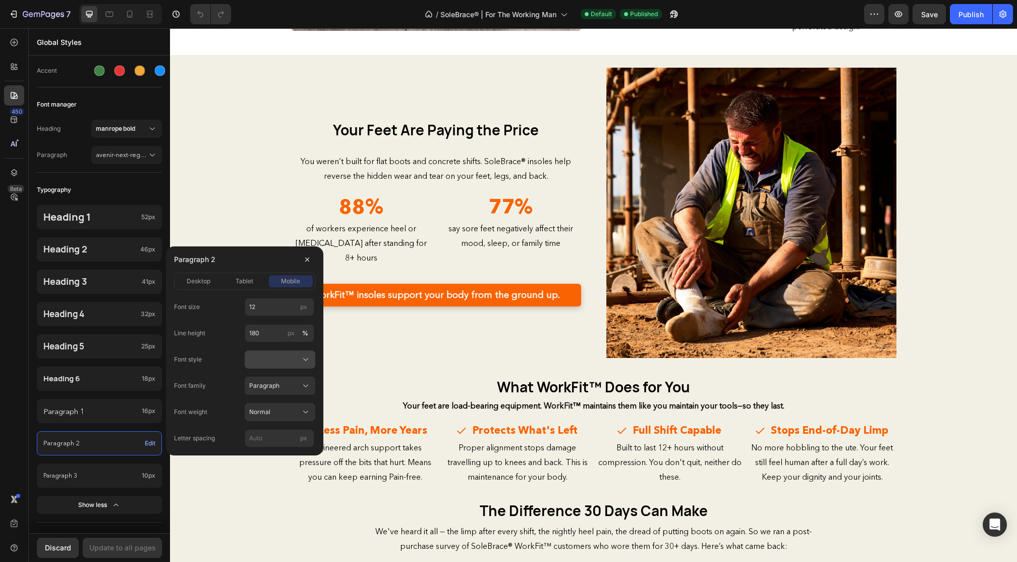
click at [309, 358] on icon at bounding box center [306, 359] width 10 height 10
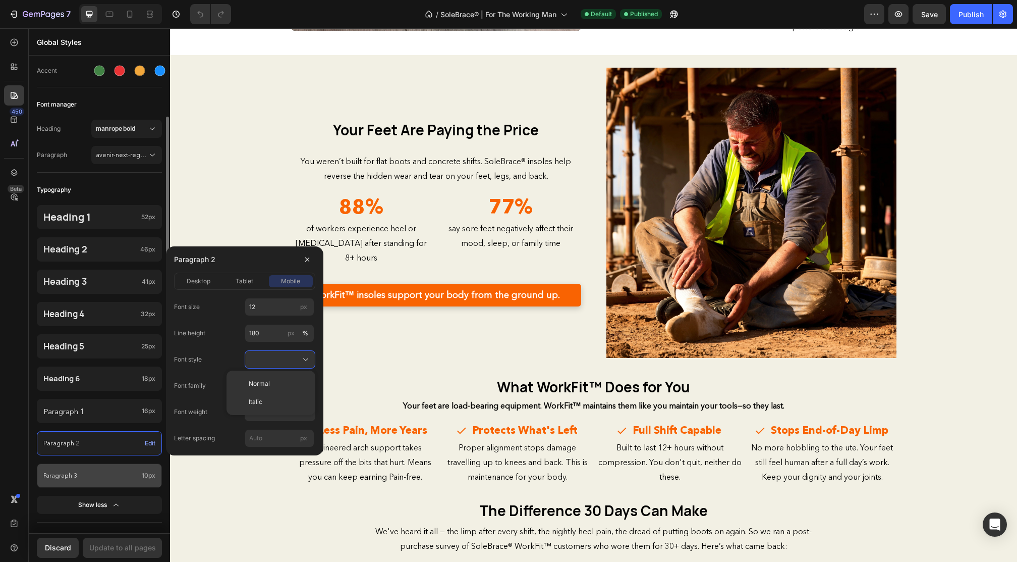
click at [128, 470] on p "Paragraph 3" at bounding box center [90, 475] width 94 height 11
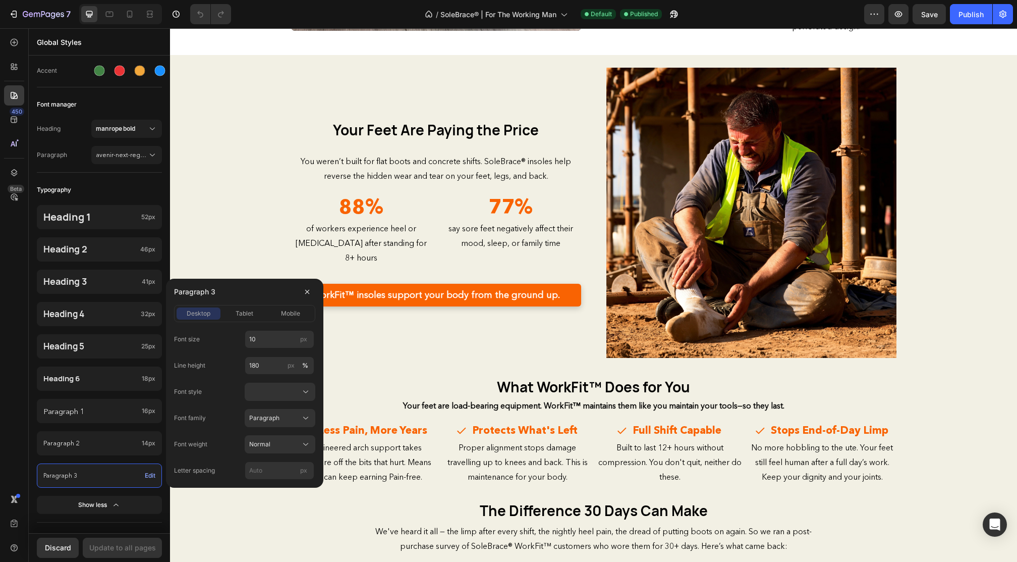
click at [241, 305] on div "desktop tablet mobile" at bounding box center [244, 313] width 141 height 17
click at [239, 313] on span "tablet" at bounding box center [245, 313] width 18 height 9
click at [278, 313] on div "mobile" at bounding box center [291, 313] width 44 height 9
click at [200, 313] on span "desktop" at bounding box center [199, 313] width 24 height 9
click at [243, 314] on span "tablet" at bounding box center [245, 313] width 18 height 9
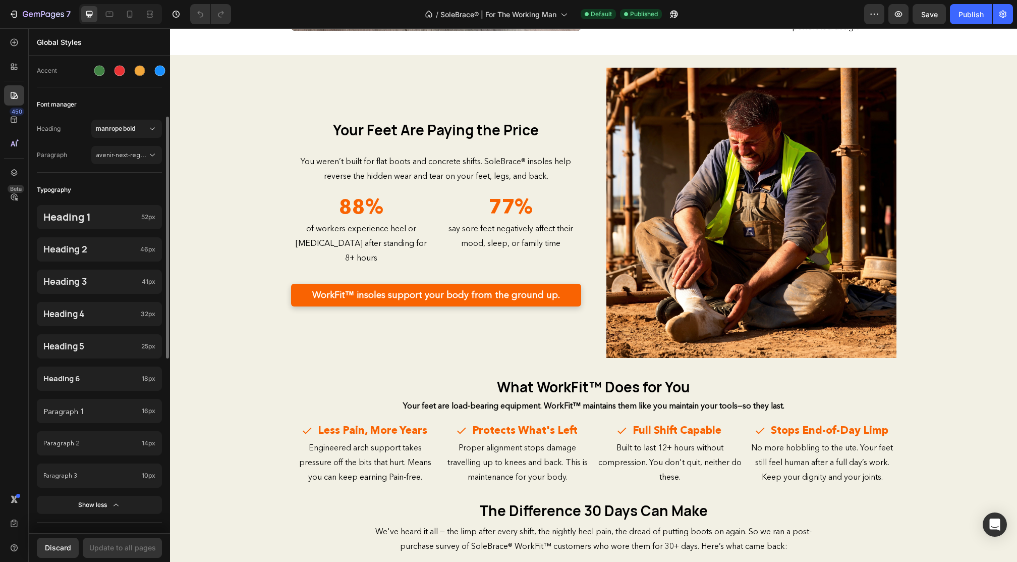
click at [158, 519] on div "Heading 1 52px Heading 2 46px Heading 3 41px Heading 4 32px Heading 5 25px Head…" at bounding box center [99, 360] width 125 height 323
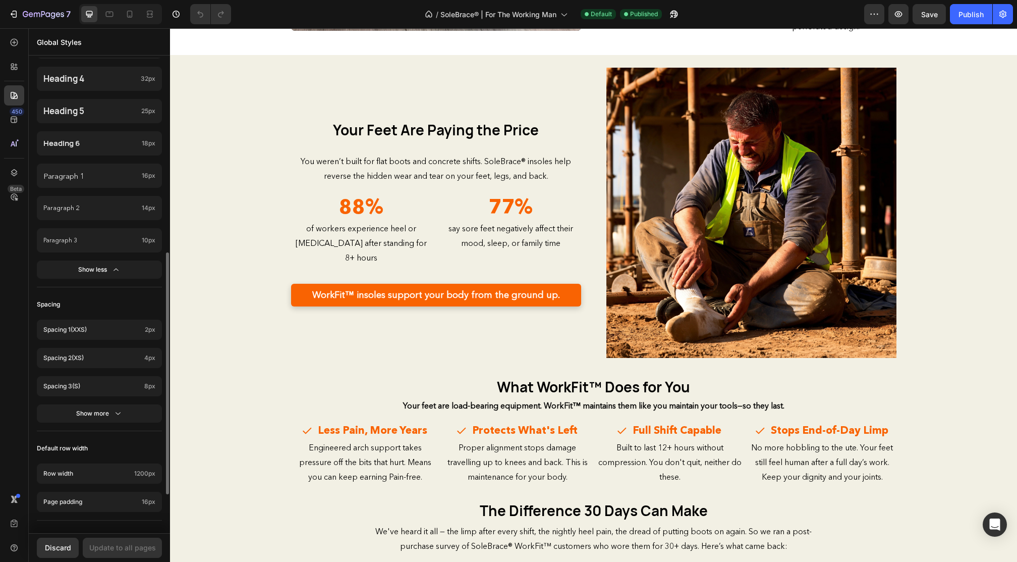
scroll to position [380, 0]
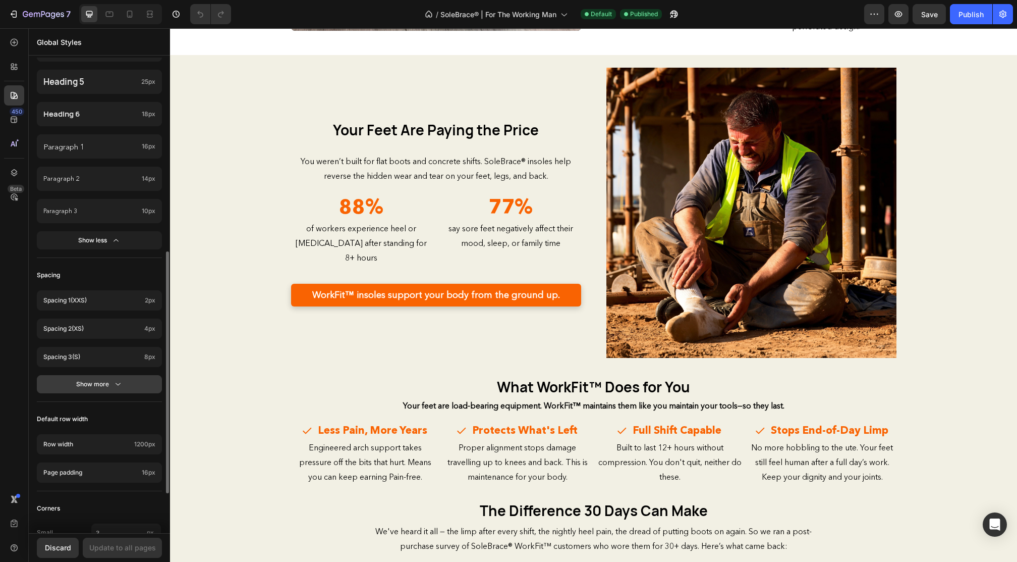
click at [119, 381] on icon "button" at bounding box center [118, 384] width 10 height 10
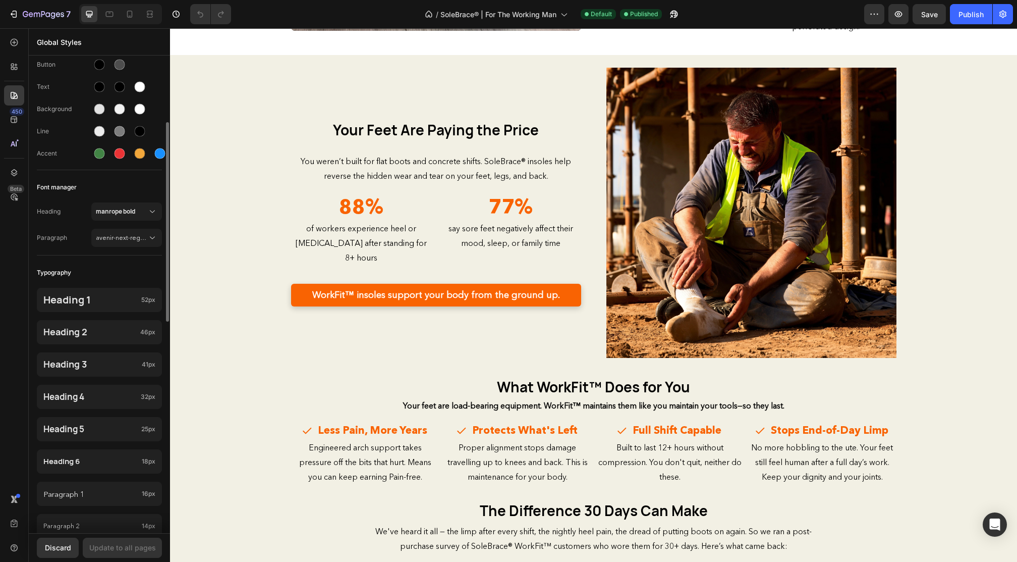
scroll to position [0, 0]
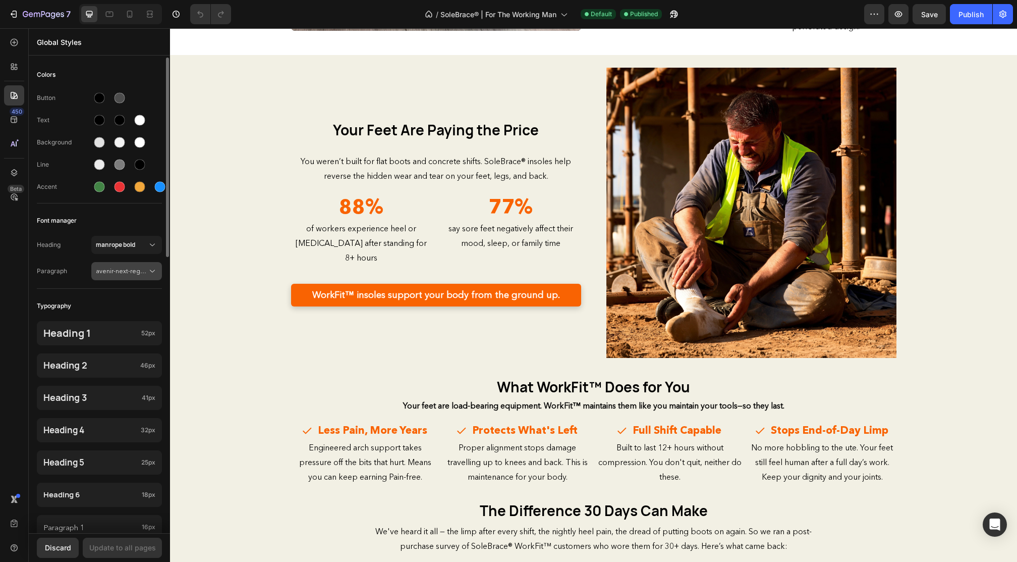
click at [151, 265] on button "avenir-next-regular" at bounding box center [126, 271] width 71 height 18
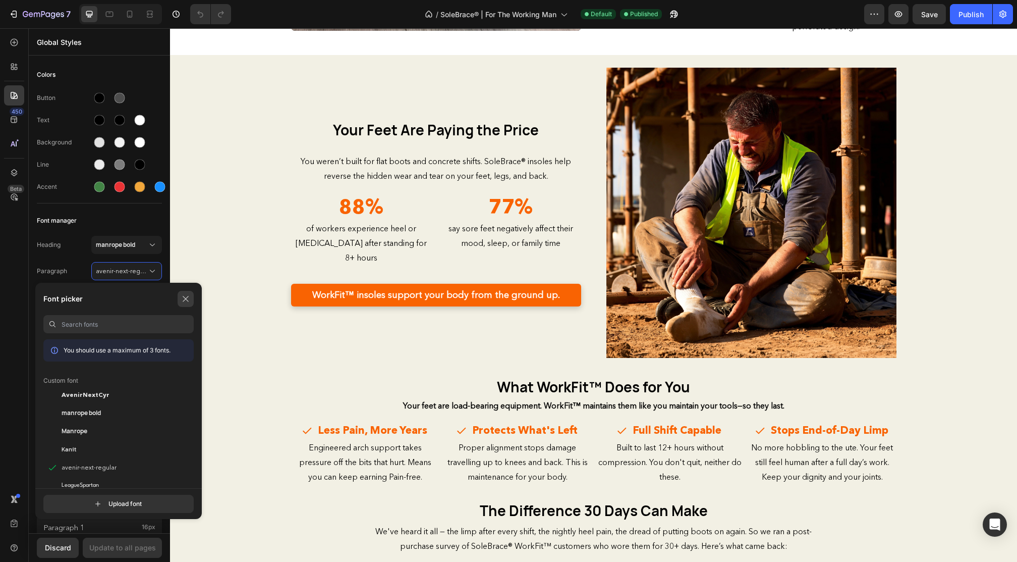
click at [184, 291] on button "button" at bounding box center [186, 299] width 16 height 16
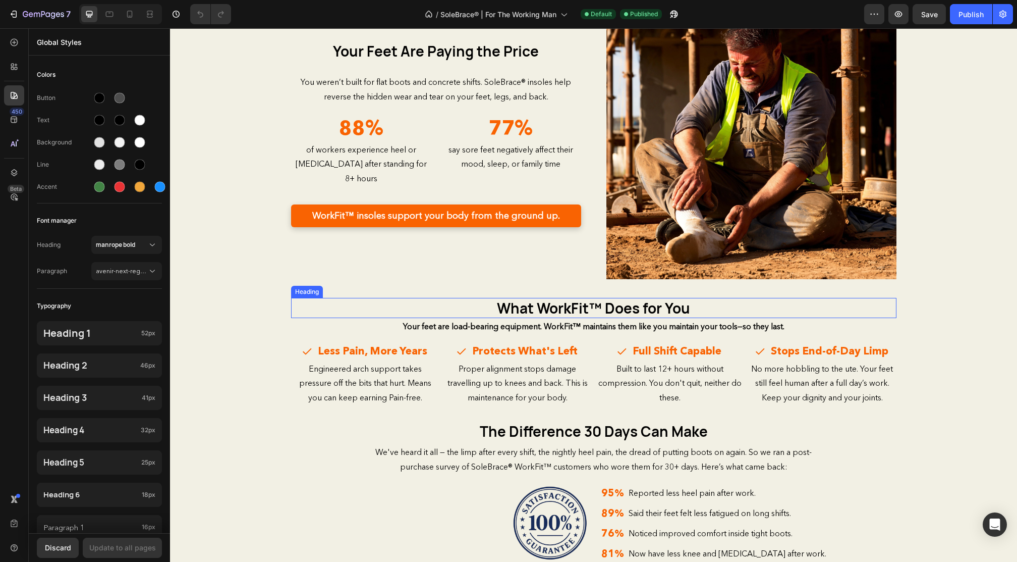
scroll to position [759, 0]
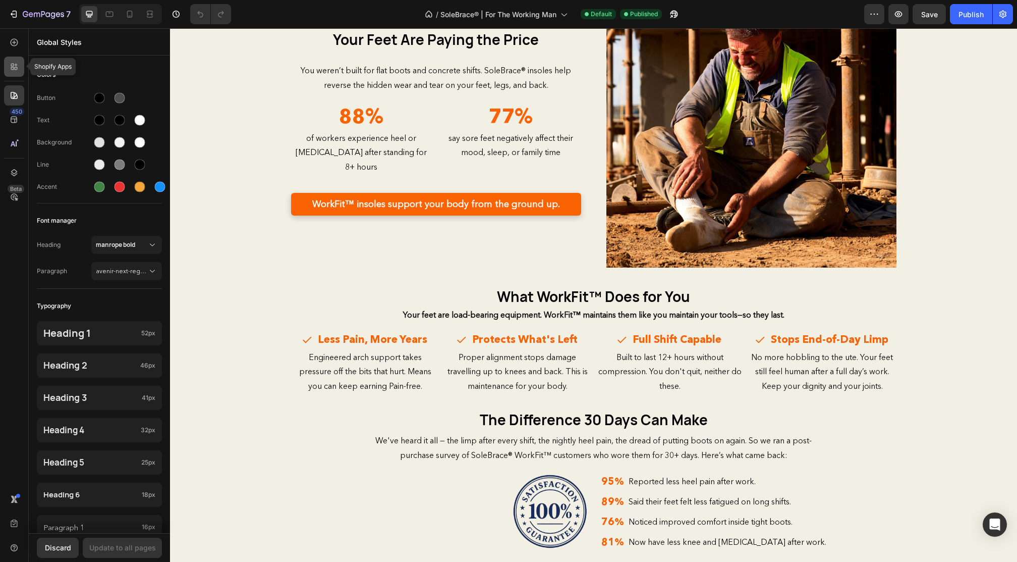
click at [11, 69] on icon at bounding box center [12, 68] width 3 height 3
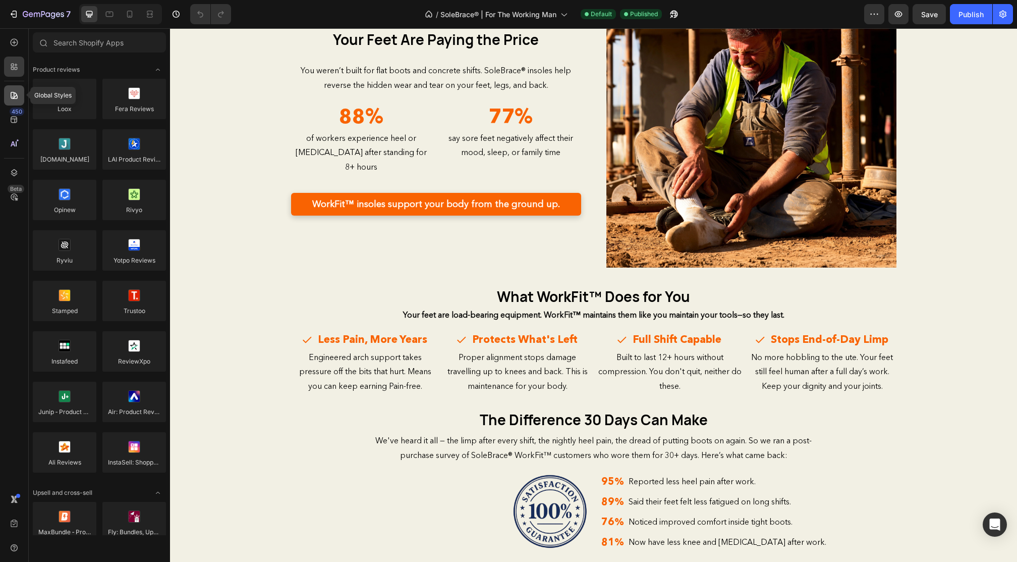
click at [13, 99] on icon at bounding box center [14, 95] width 10 height 10
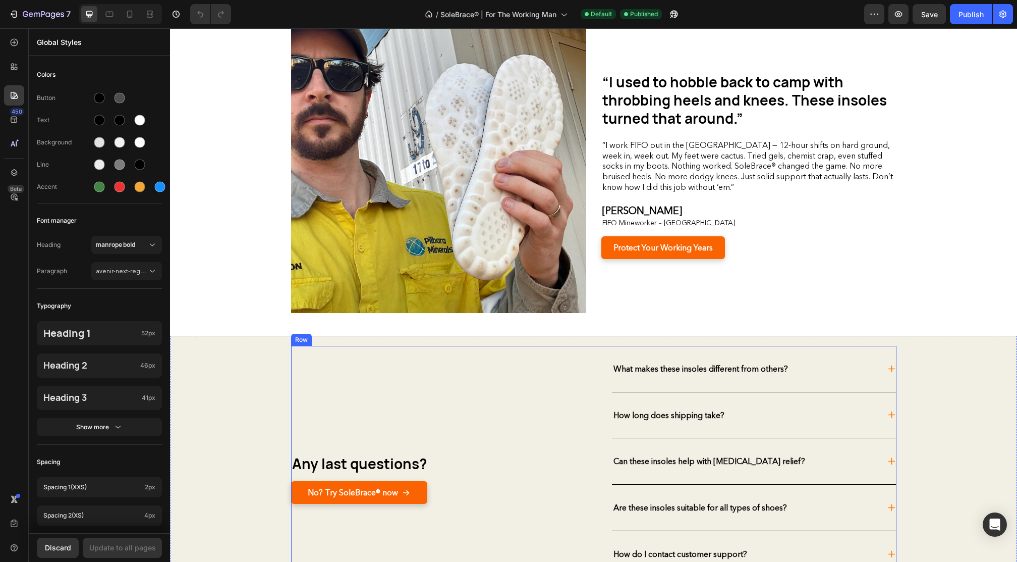
scroll to position [2129, 0]
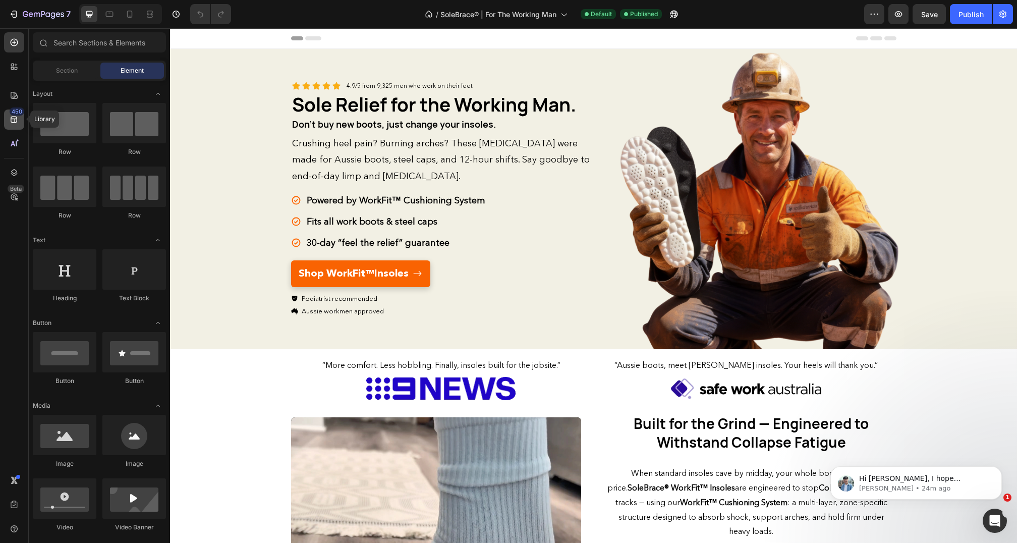
click at [15, 120] on icon at bounding box center [14, 120] width 7 height 7
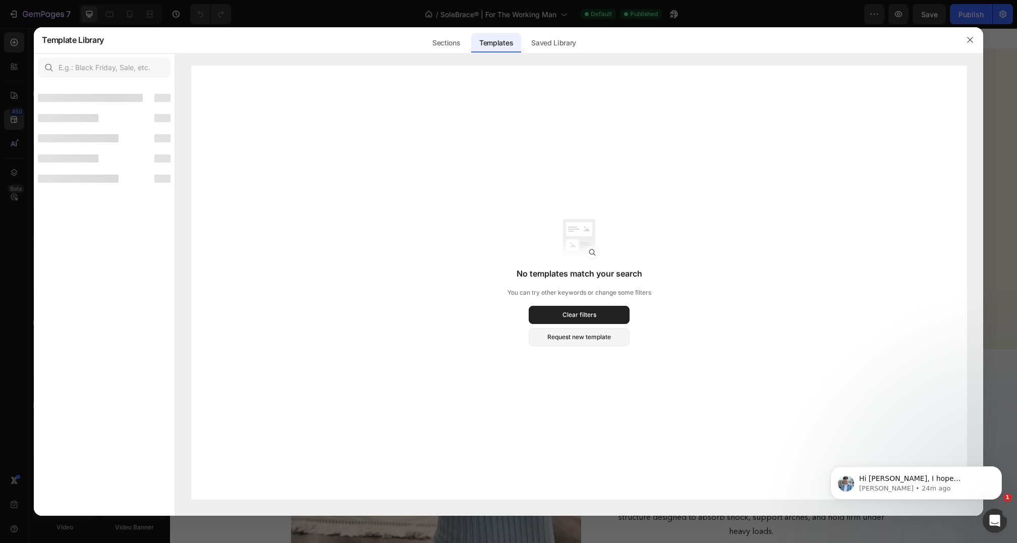
click at [13, 107] on div at bounding box center [508, 271] width 1017 height 543
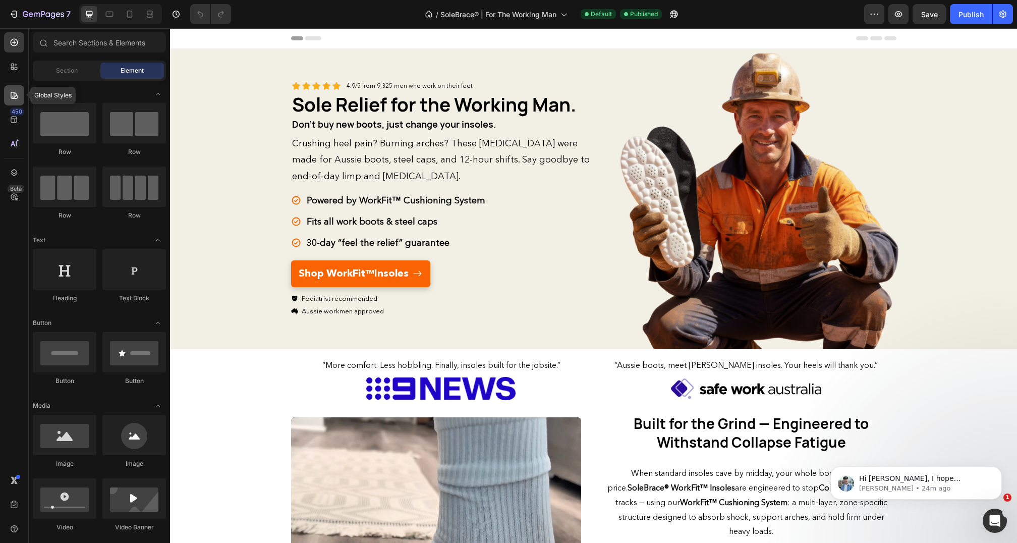
click at [13, 97] on icon at bounding box center [14, 95] width 10 height 10
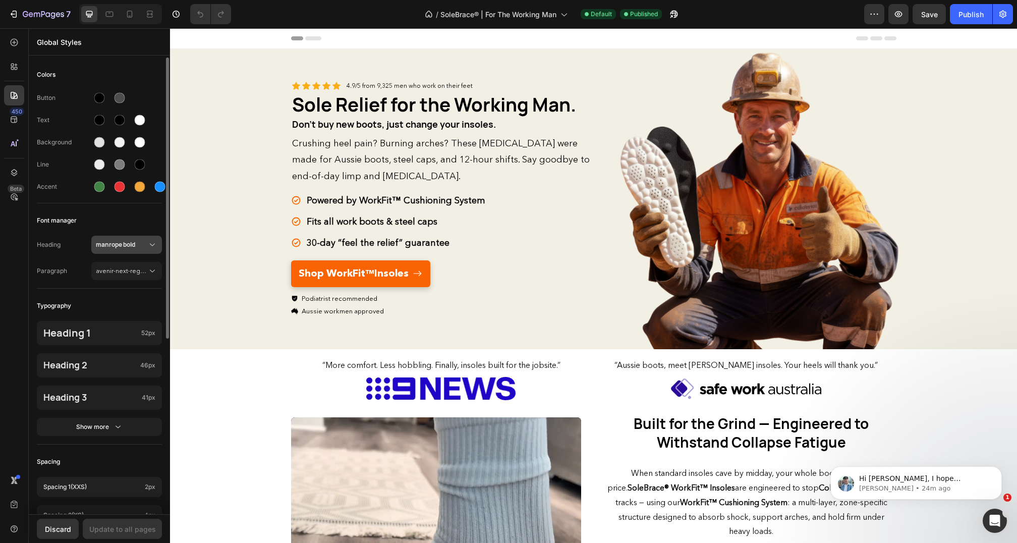
click at [152, 251] on button "manrope bold" at bounding box center [126, 245] width 71 height 18
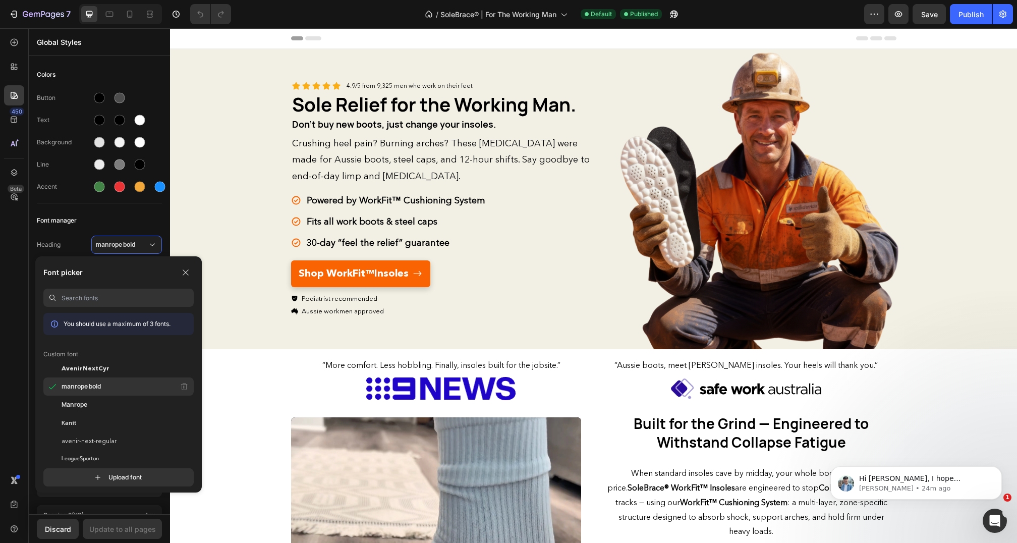
drag, startPoint x: 106, startPoint y: 388, endPoint x: 128, endPoint y: 388, distance: 22.2
click at [0, 0] on div "manrope bold" at bounding box center [0, 0] width 0 height 0
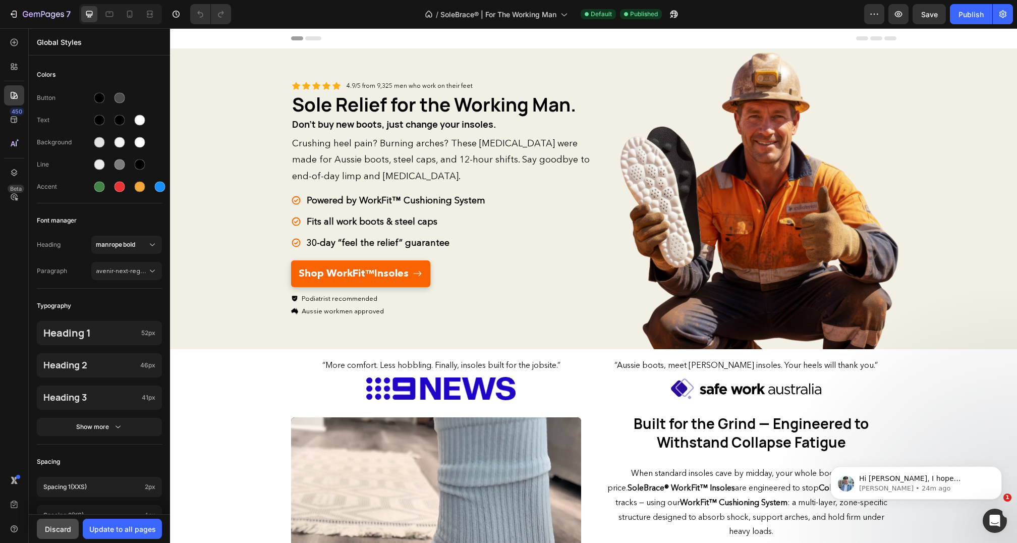
click at [69, 526] on div "Discard" at bounding box center [58, 529] width 26 height 11
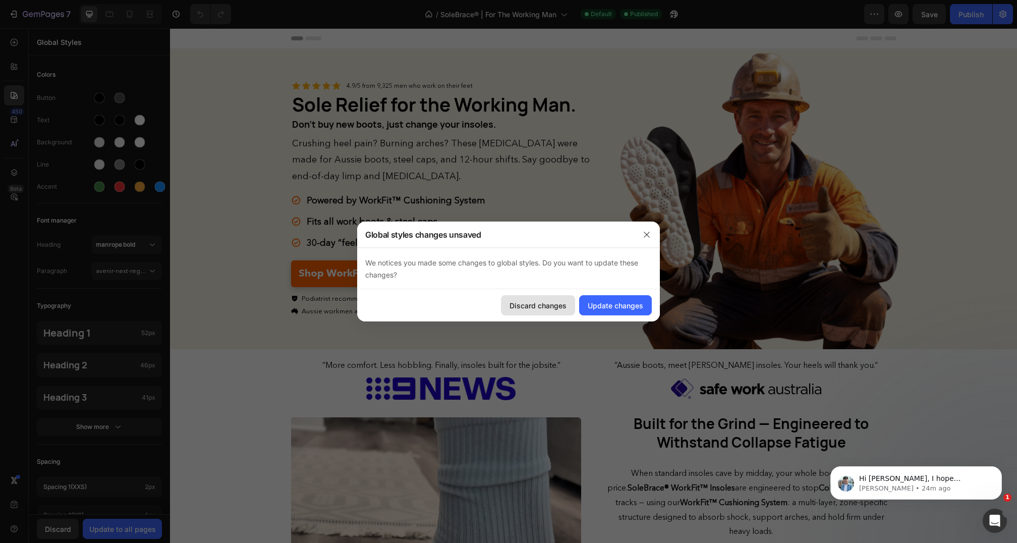
click at [539, 307] on div "Discard changes" at bounding box center [538, 305] width 57 height 11
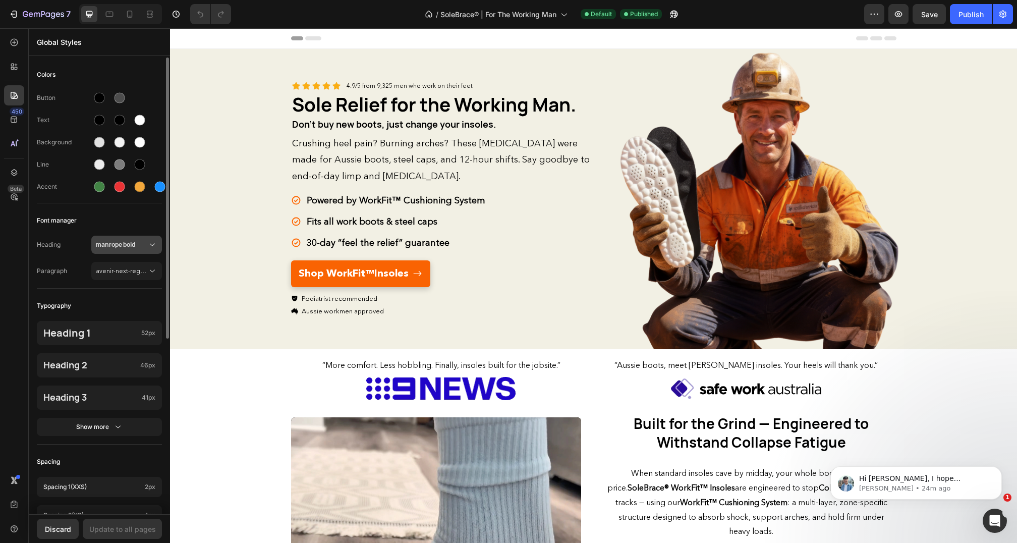
click at [148, 249] on icon at bounding box center [152, 245] width 10 height 10
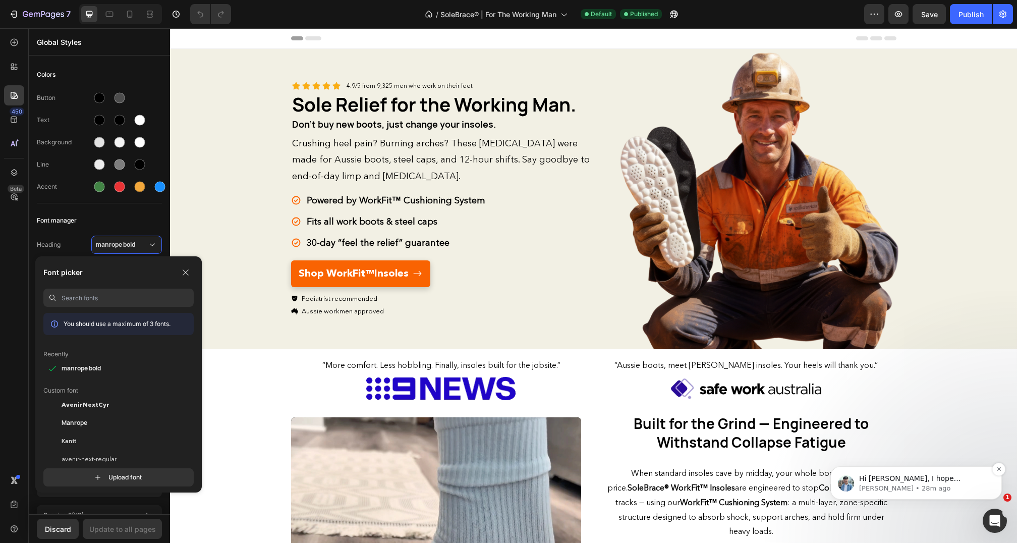
click at [881, 486] on p "Liam • 28m ago" at bounding box center [924, 488] width 130 height 9
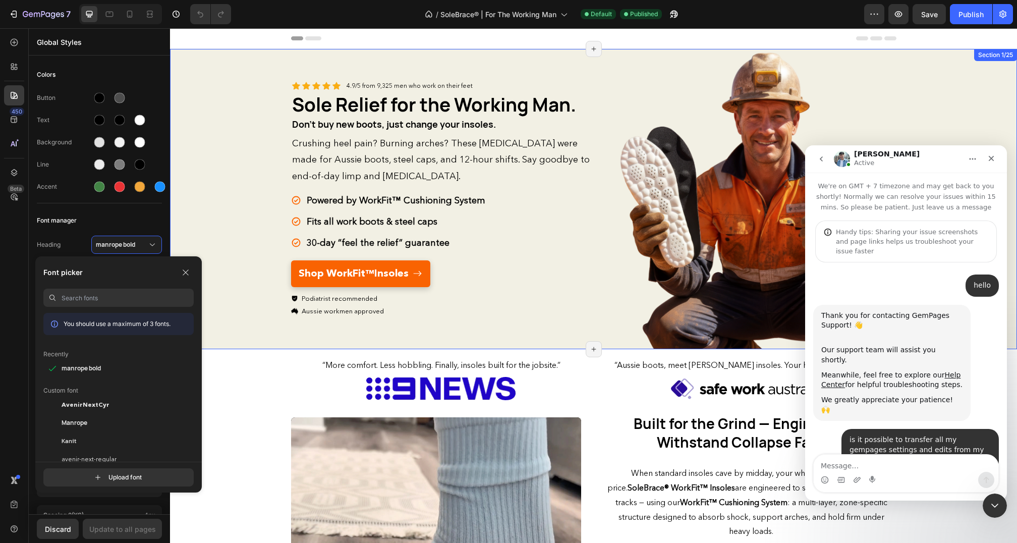
scroll to position [387, 0]
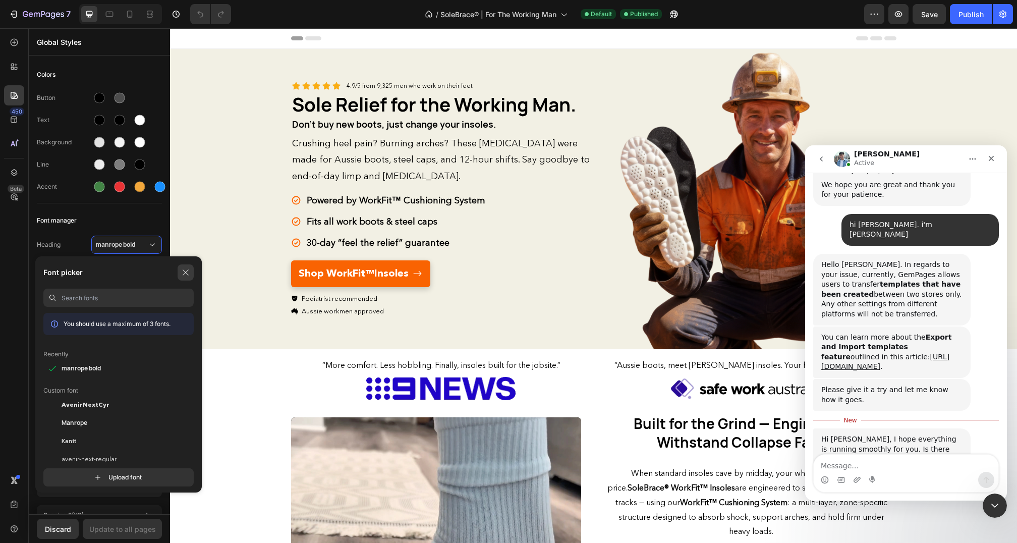
click at [0, 0] on icon "button" at bounding box center [0, 0] width 0 height 0
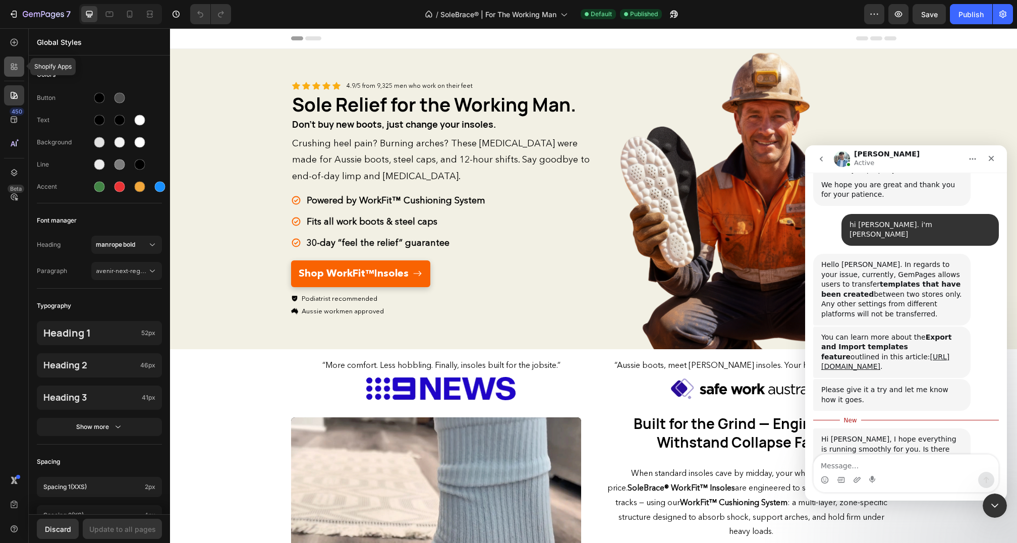
click at [13, 65] on icon at bounding box center [12, 65] width 3 height 3
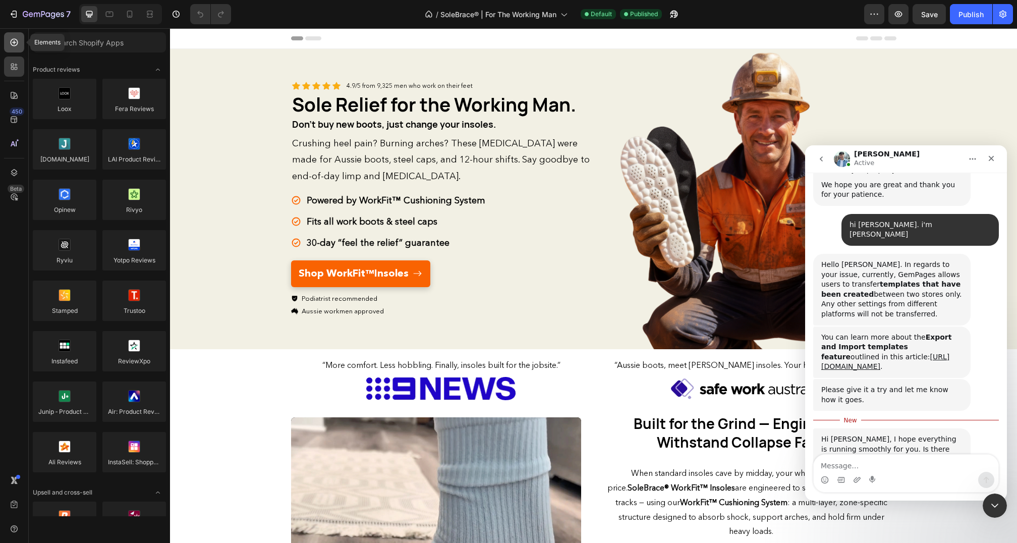
click at [14, 41] on icon at bounding box center [14, 42] width 4 height 4
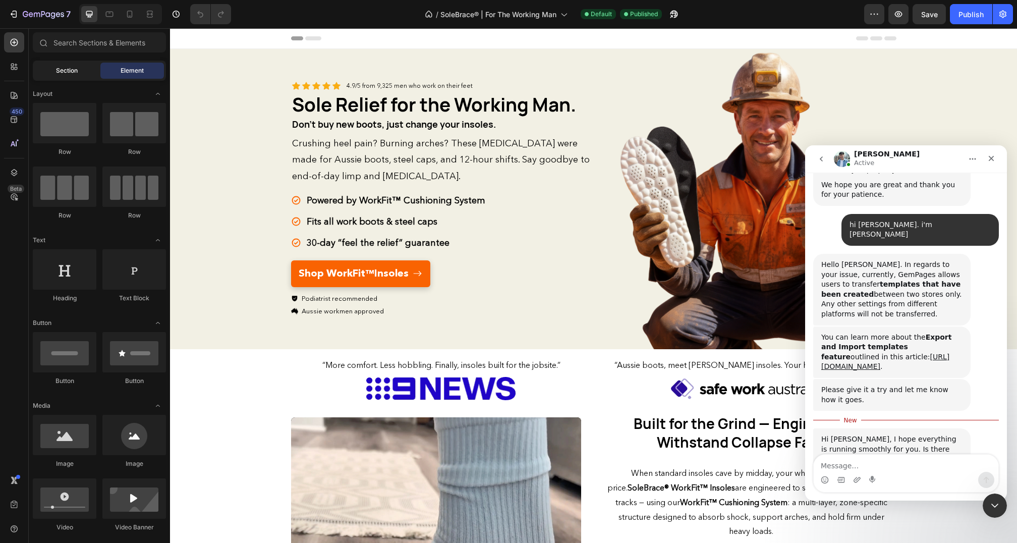
click at [57, 67] on span "Section" at bounding box center [67, 70] width 22 height 9
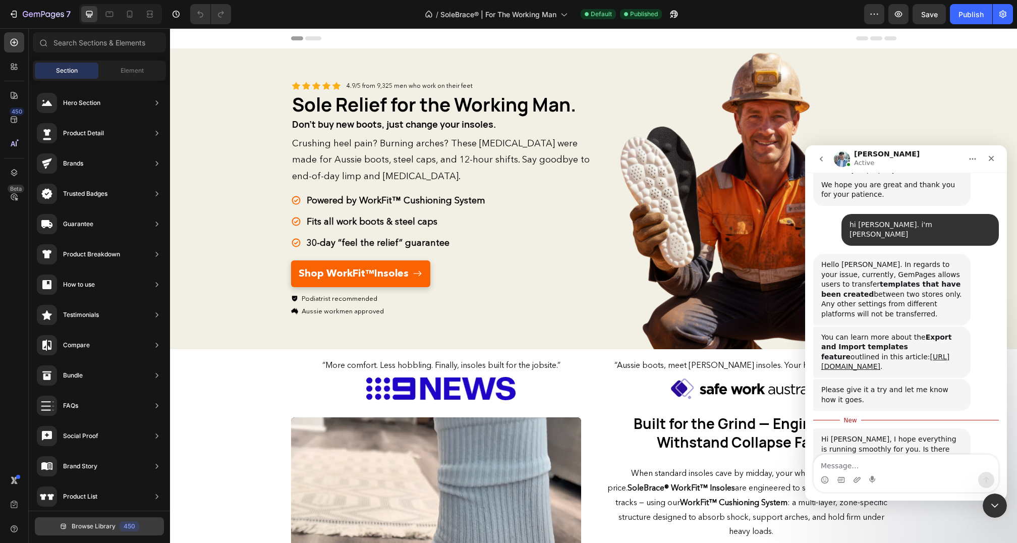
click at [91, 525] on span "Browse Library" at bounding box center [94, 526] width 44 height 9
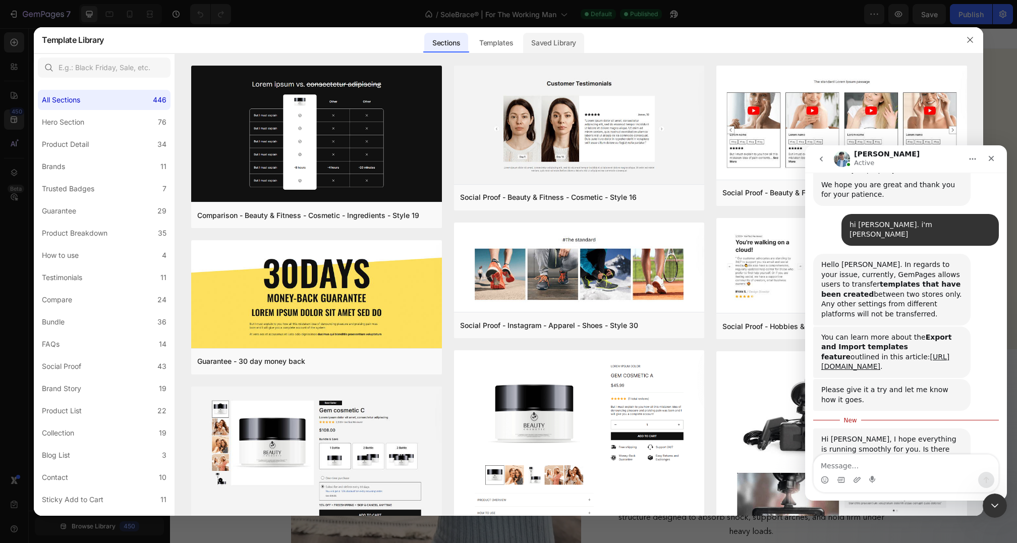
click at [550, 34] on div "Saved Library" at bounding box center [553, 43] width 61 height 20
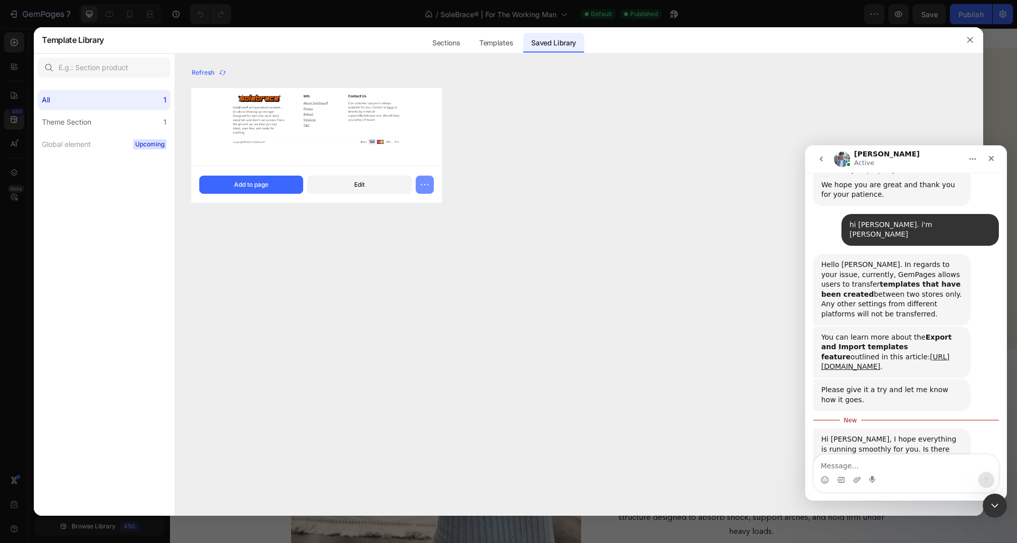
click at [432, 184] on button "button" at bounding box center [425, 185] width 18 height 18
click at [488, 221] on div "Refresh Solebrace Footer Saved 7 hours ago Add to page Edit Solebrace Footer Sa…" at bounding box center [579, 291] width 808 height 450
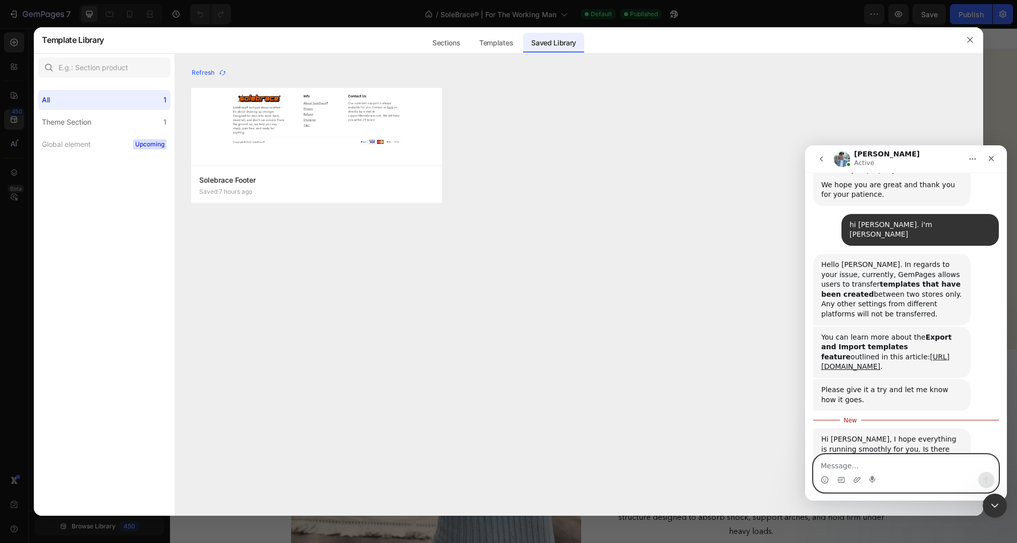
click at [935, 461] on textarea "Message…" at bounding box center [906, 463] width 185 height 17
type textarea "i"
type textarea "do saved templates also get exported?"
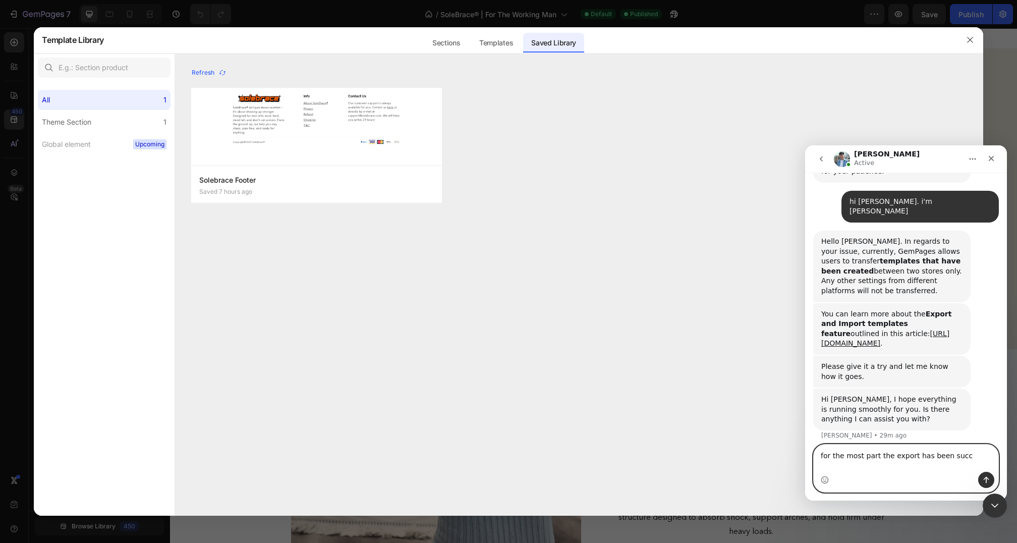
scroll to position [400, 0]
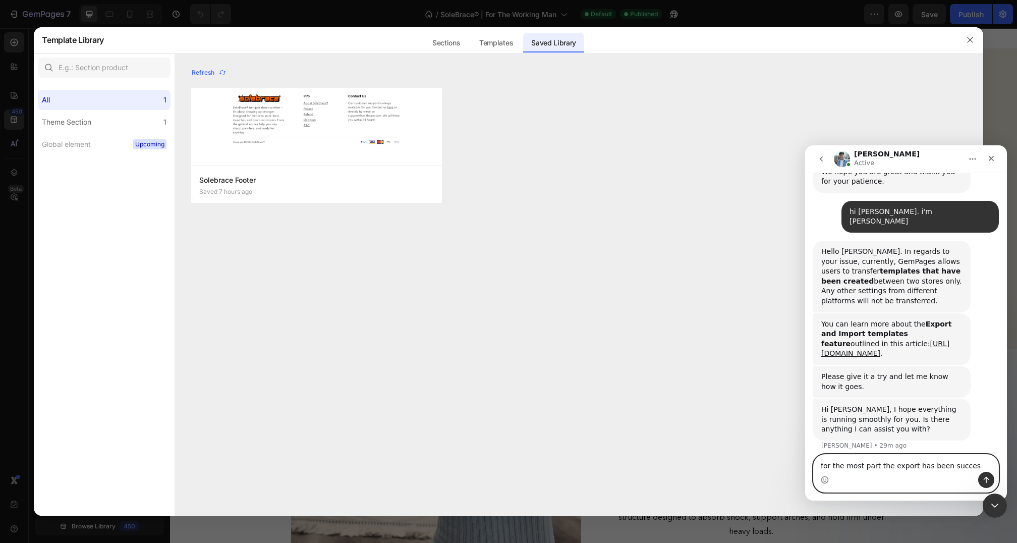
type textarea "for the most part the export has been succes"
click at [979, 463] on textarea "for the most part the export has been succes" at bounding box center [906, 463] width 185 height 17
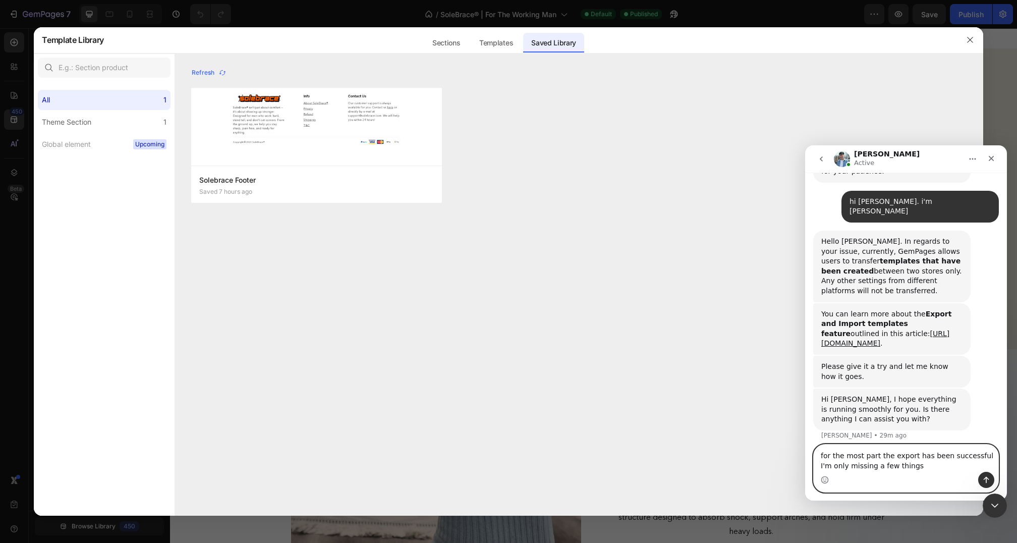
type textarea "for the most part the export has been successful I'm only missing a few things"
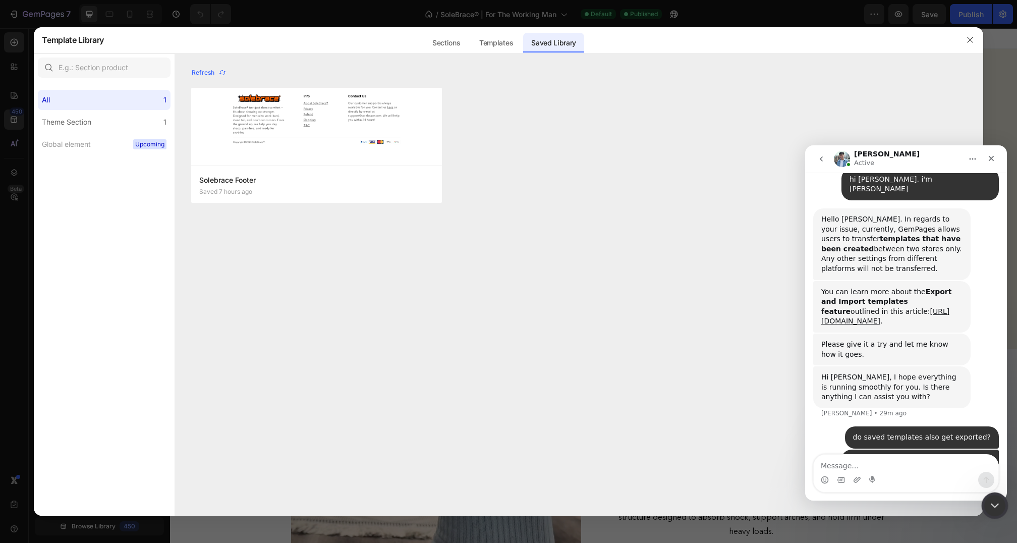
click at [983, 492] on div "Close Intercom Messenger" at bounding box center [993, 504] width 24 height 24
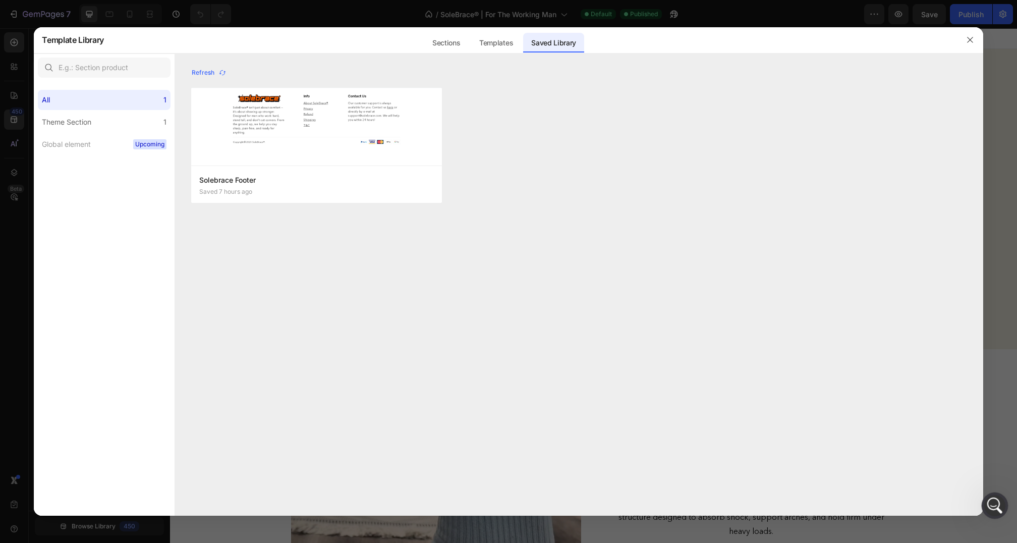
scroll to position [0, 0]
click at [918, 452] on div "Refresh Solebrace Footer Saved 7 hours ago Add to page Edit Solebrace Footer Sa…" at bounding box center [579, 291] width 808 height 450
click at [141, 118] on label "Theme Section 1" at bounding box center [104, 122] width 133 height 20
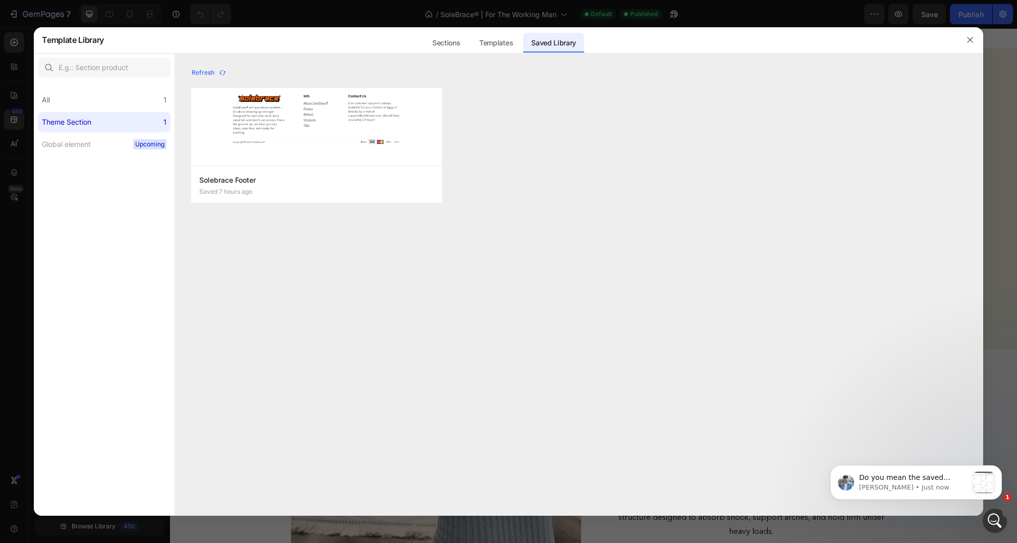
scroll to position [428, 0]
click at [860, 486] on p "Liam • Just now" at bounding box center [913, 487] width 109 height 9
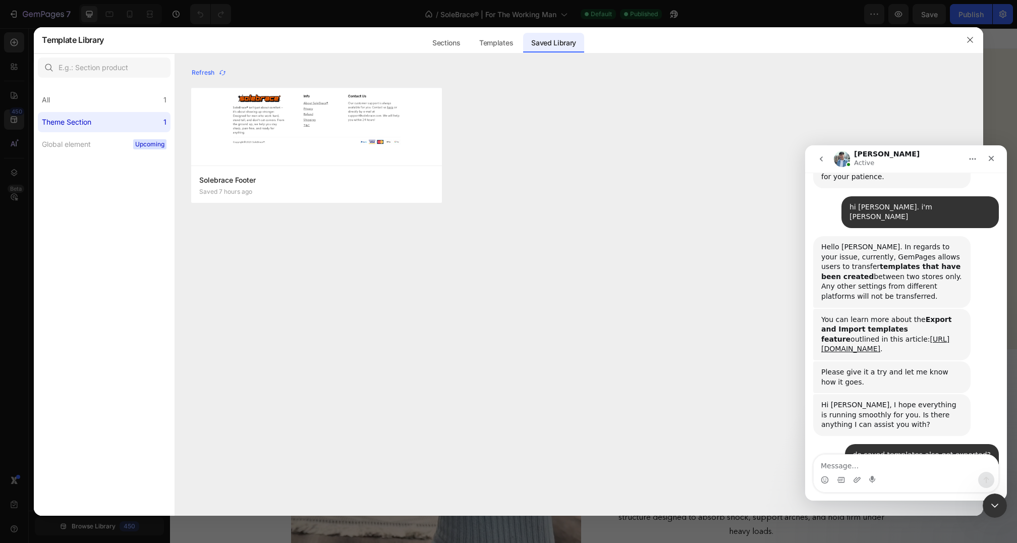
scroll to position [590, 0]
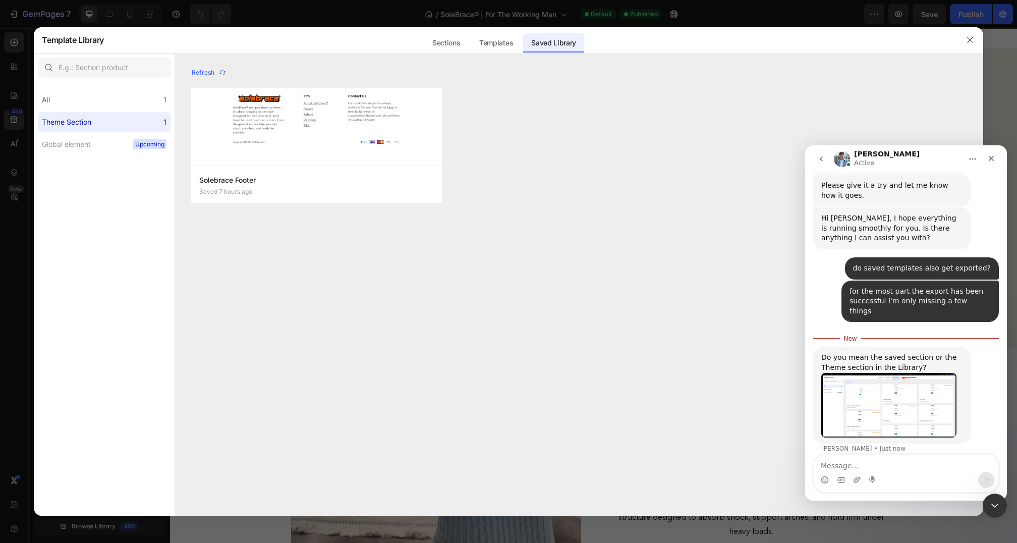
click at [895, 373] on img "Liam says…" at bounding box center [888, 405] width 135 height 65
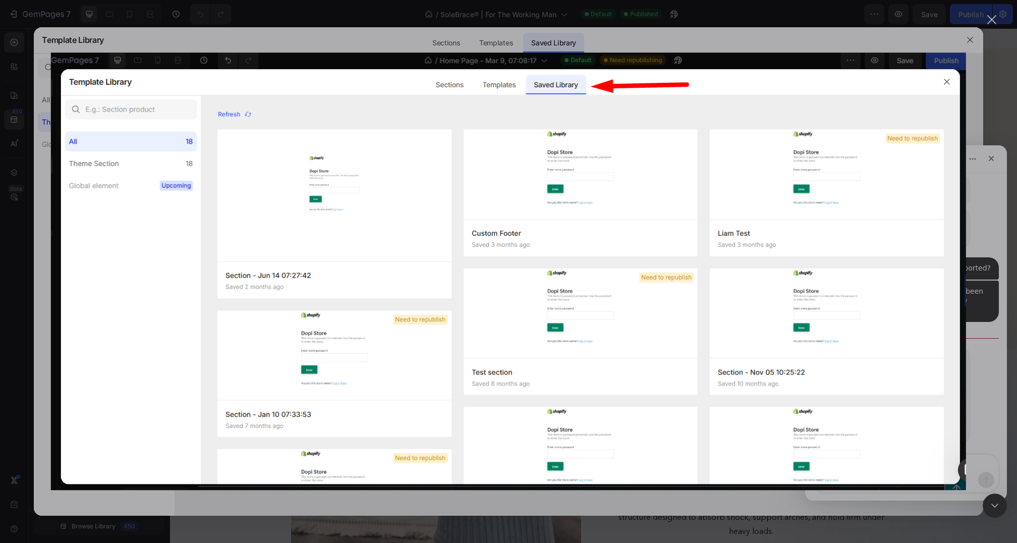
click at [951, 366] on img "Close" at bounding box center [508, 270] width 915 height 437
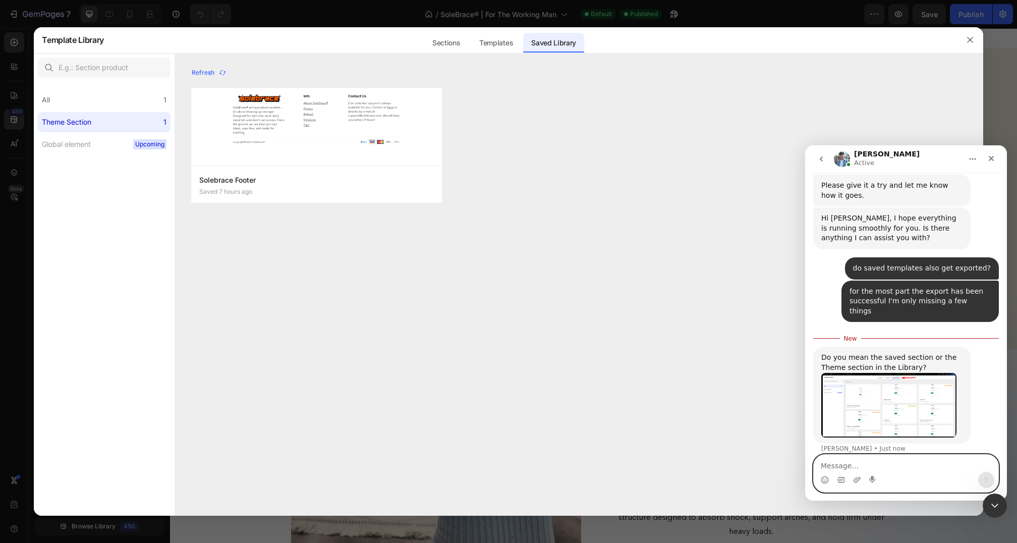
click at [889, 467] on textarea "Message…" at bounding box center [906, 463] width 185 height 17
drag, startPoint x: 919, startPoint y: 317, endPoint x: 809, endPoint y: 317, distance: 110.0
click at [809, 317] on div "hello SoleBrace® • 4h ago Thank you for contacting GemPages Support! 👋 ​ Our su…" at bounding box center [906, 87] width 202 height 834
copy div "Theme section in the Library"
click at [876, 456] on textarea "Message…" at bounding box center [906, 463] width 185 height 17
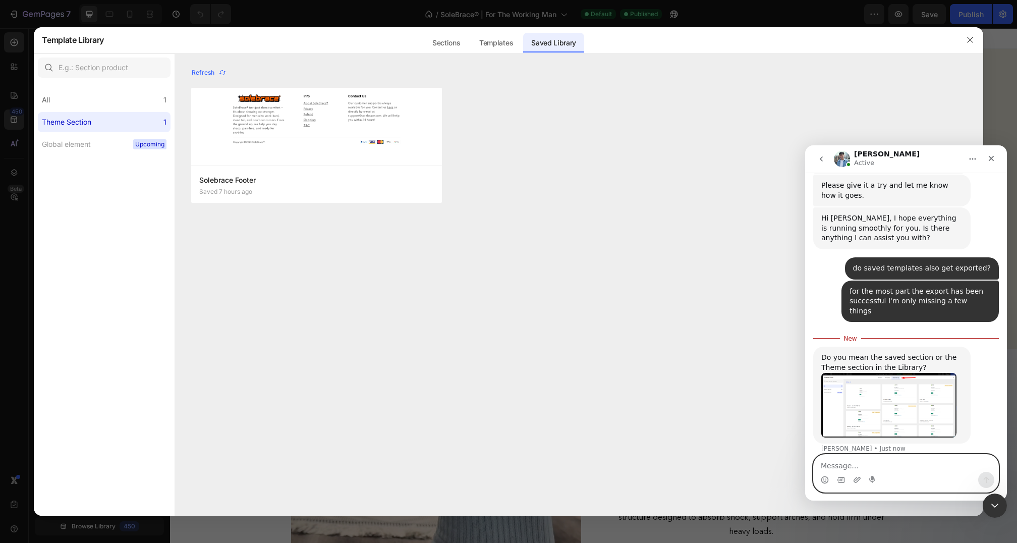
paste textarea "Theme section in the Library"
type textarea "Theme section in the Library"
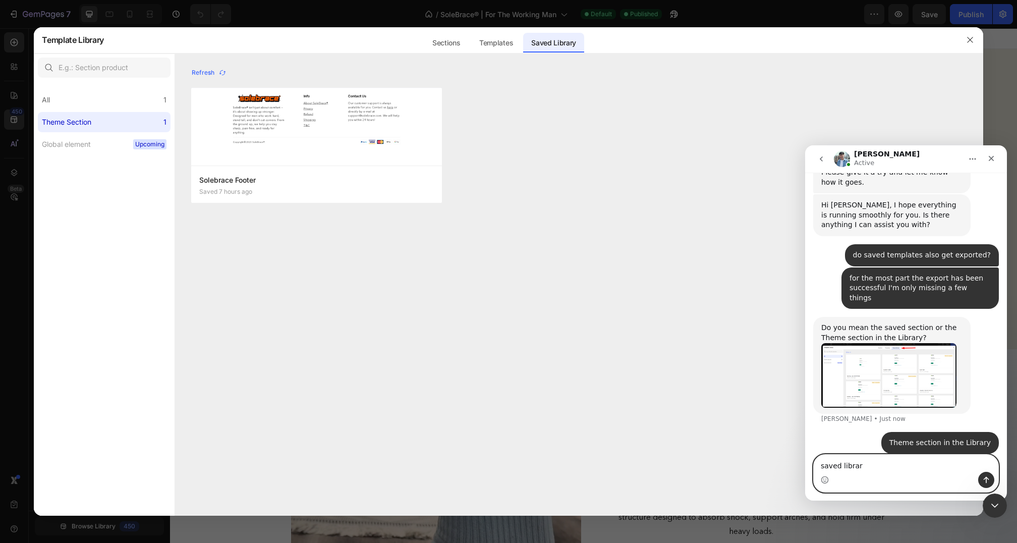
type textarea "saved library"
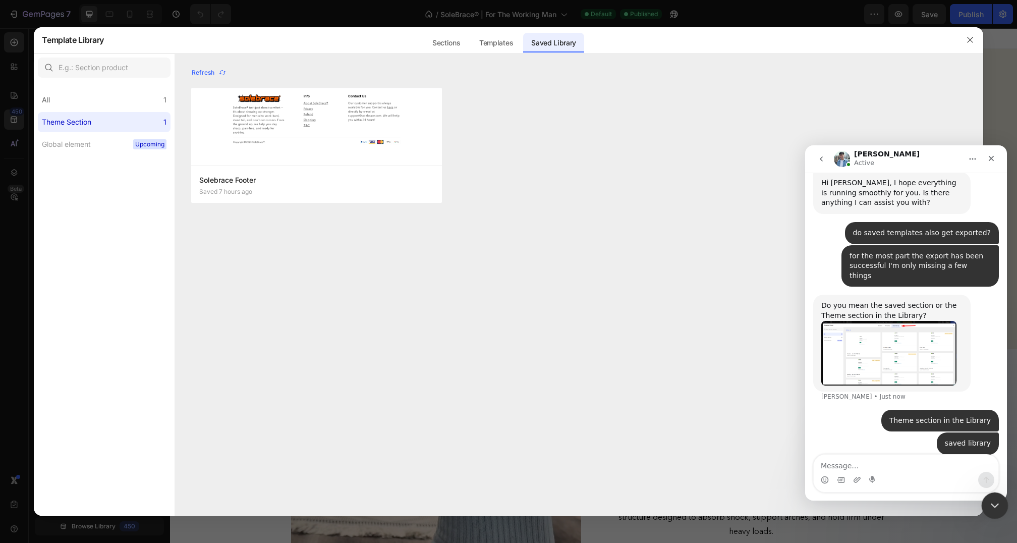
click at [986, 498] on div "Close Intercom Messenger" at bounding box center [993, 504] width 24 height 24
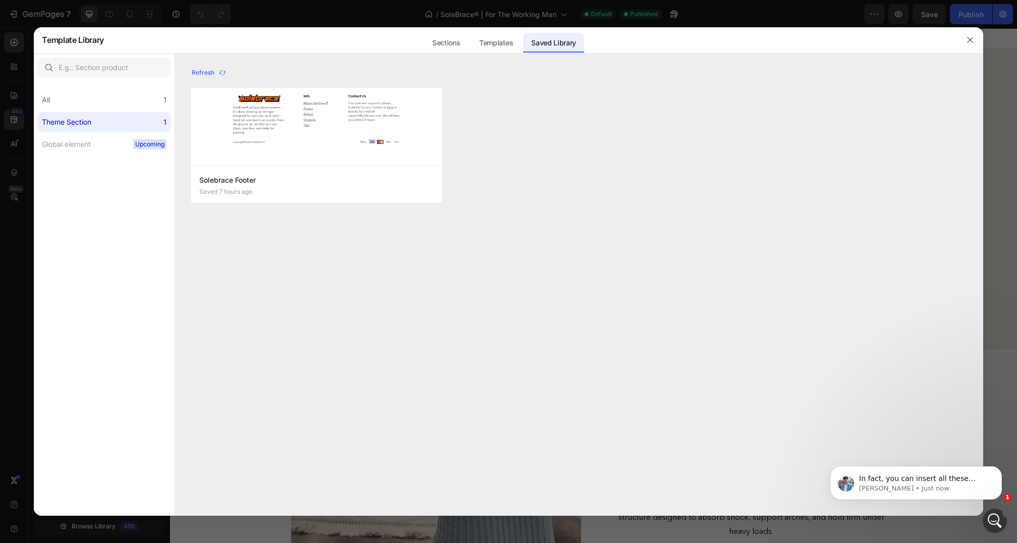
scroll to position [587, 0]
click at [905, 483] on p "I hope it may be helpful to you. If anything is unclear to you, please let me k…" at bounding box center [924, 479] width 130 height 10
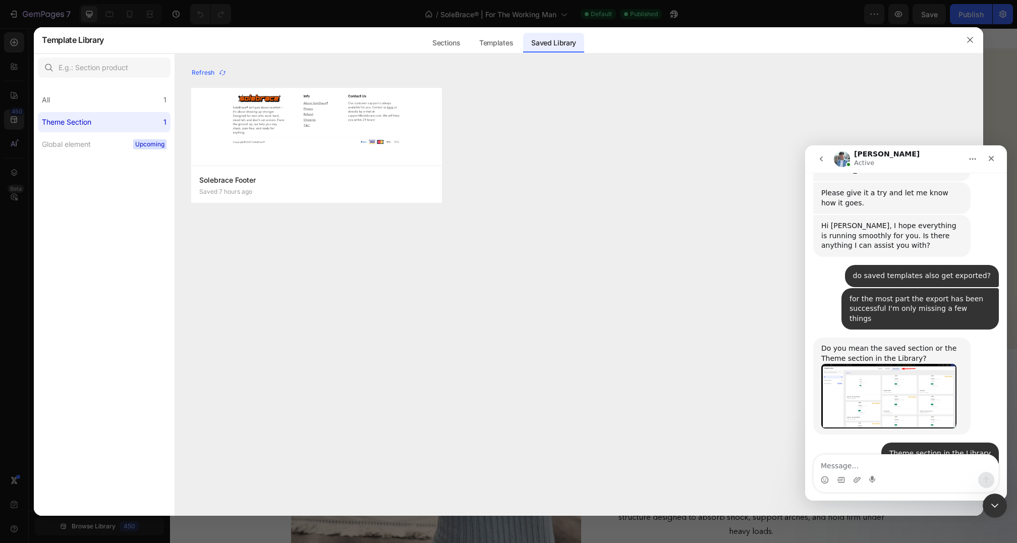
scroll to position [773, 0]
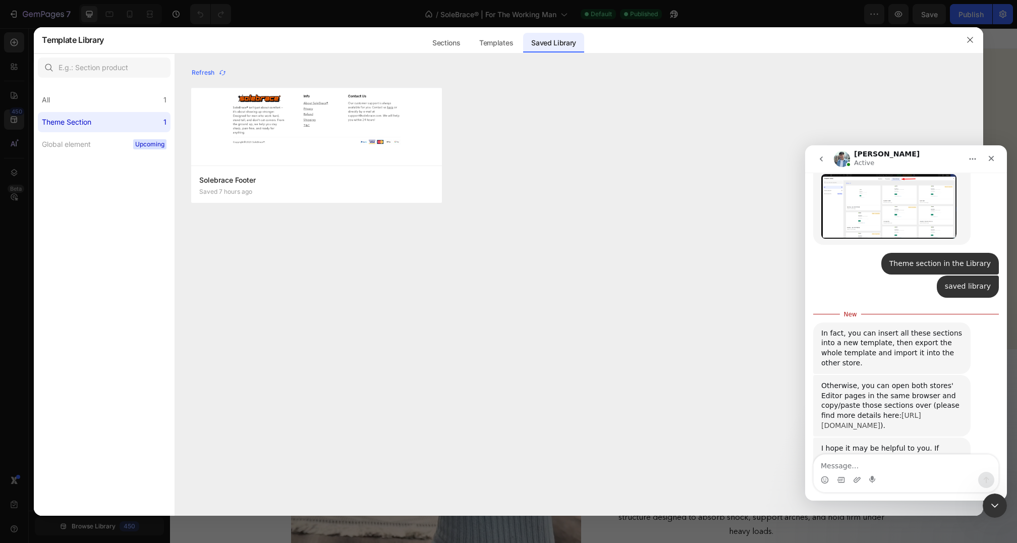
click at [870, 411] on link "https://help.gempages.net/articles/copy-paste-section-element" at bounding box center [871, 420] width 100 height 18
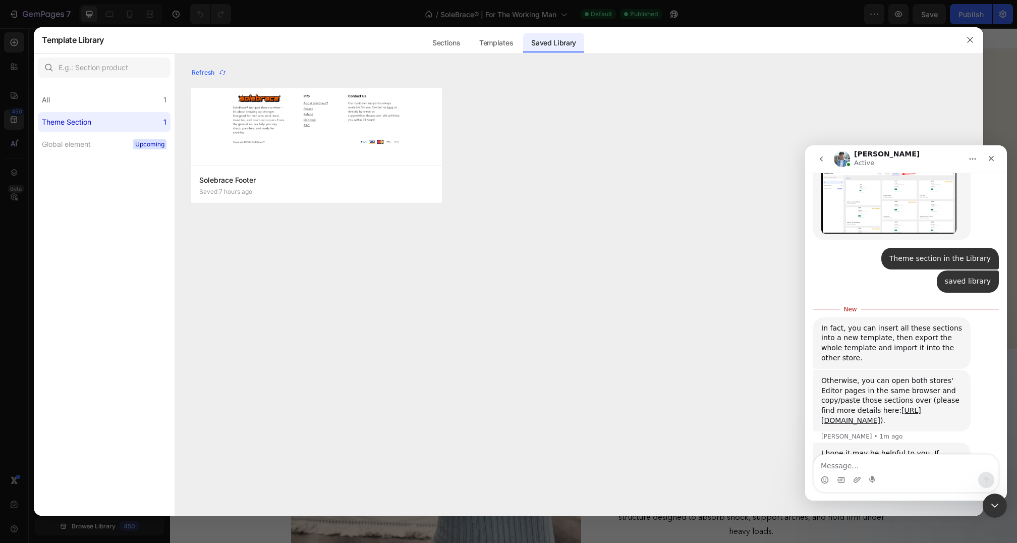
scroll to position [783, 0]
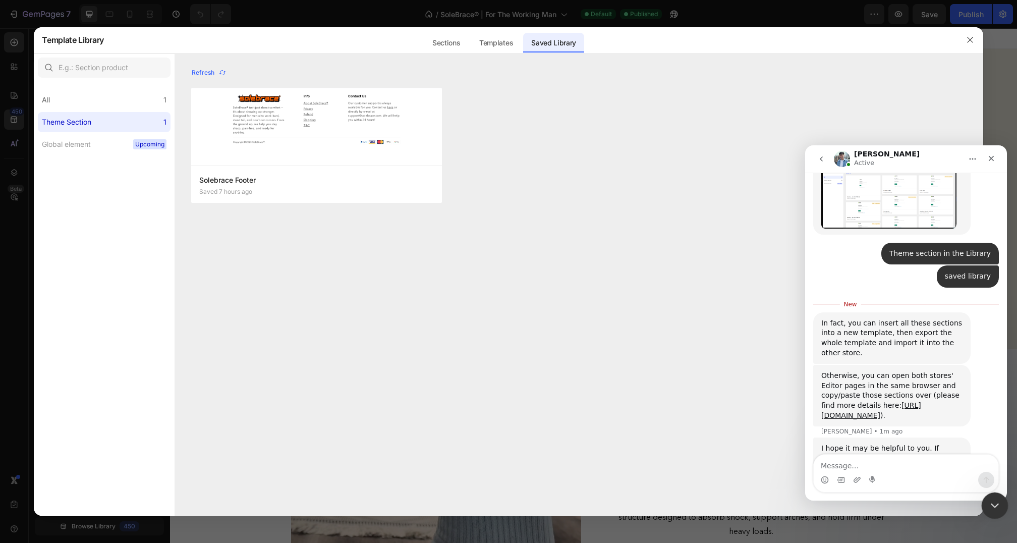
click at [985, 503] on div "Close Intercom Messenger" at bounding box center [993, 504] width 24 height 24
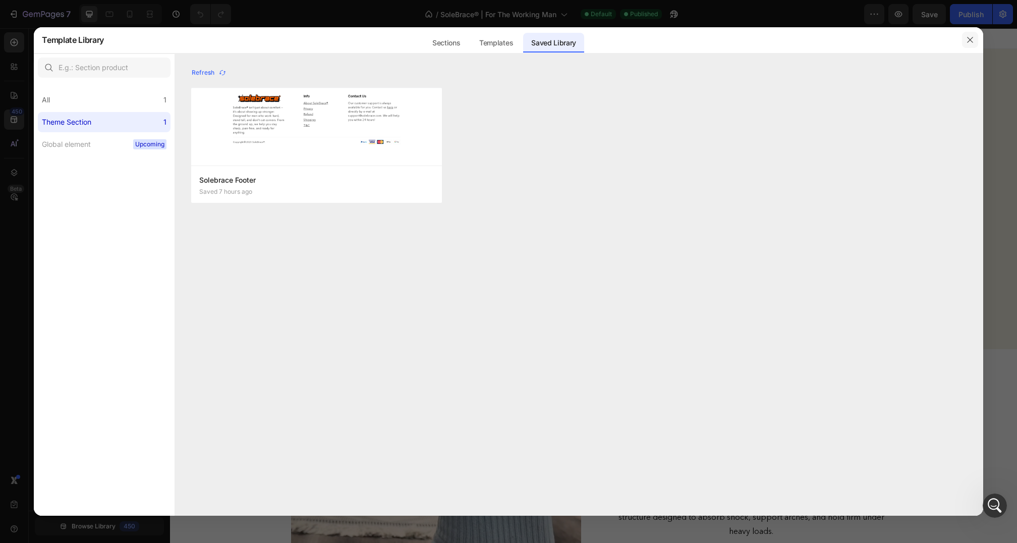
click at [967, 34] on button "button" at bounding box center [970, 40] width 16 height 16
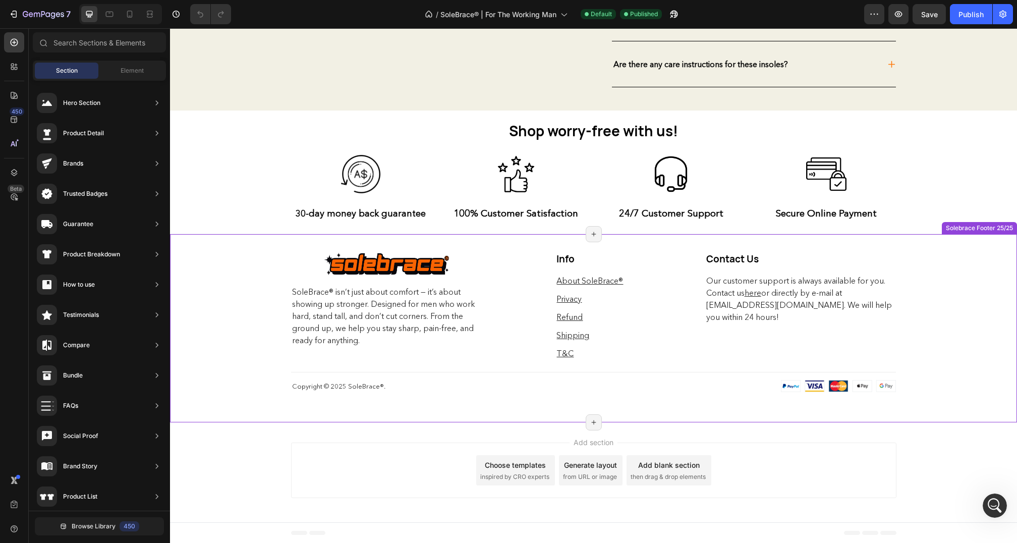
scroll to position [2327, 0]
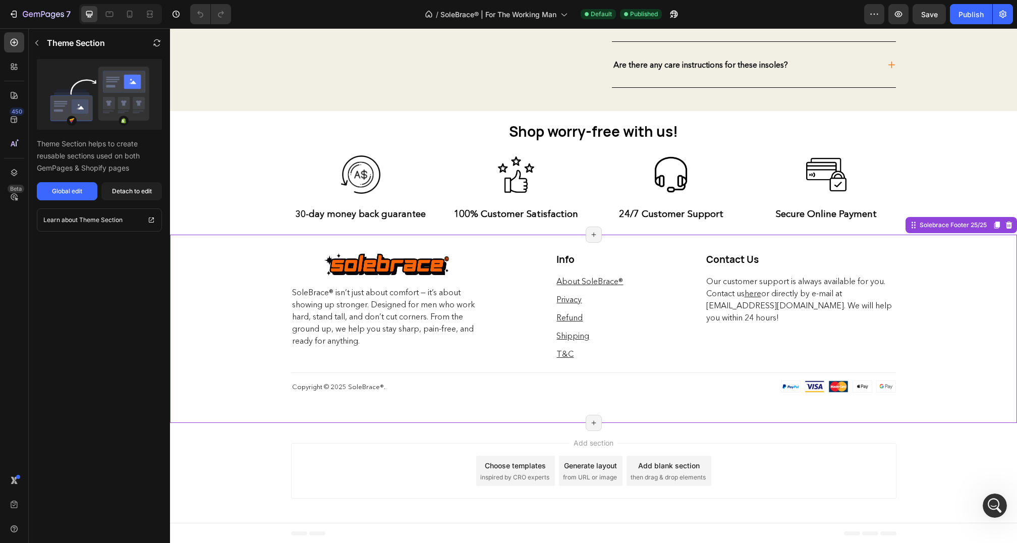
click at [964, 348] on div "Image Row SoleBrace® isn’t just about comfort — it’s about showing up stronger.…" at bounding box center [593, 328] width 847 height 189
